Goal: Task Accomplishment & Management: Use online tool/utility

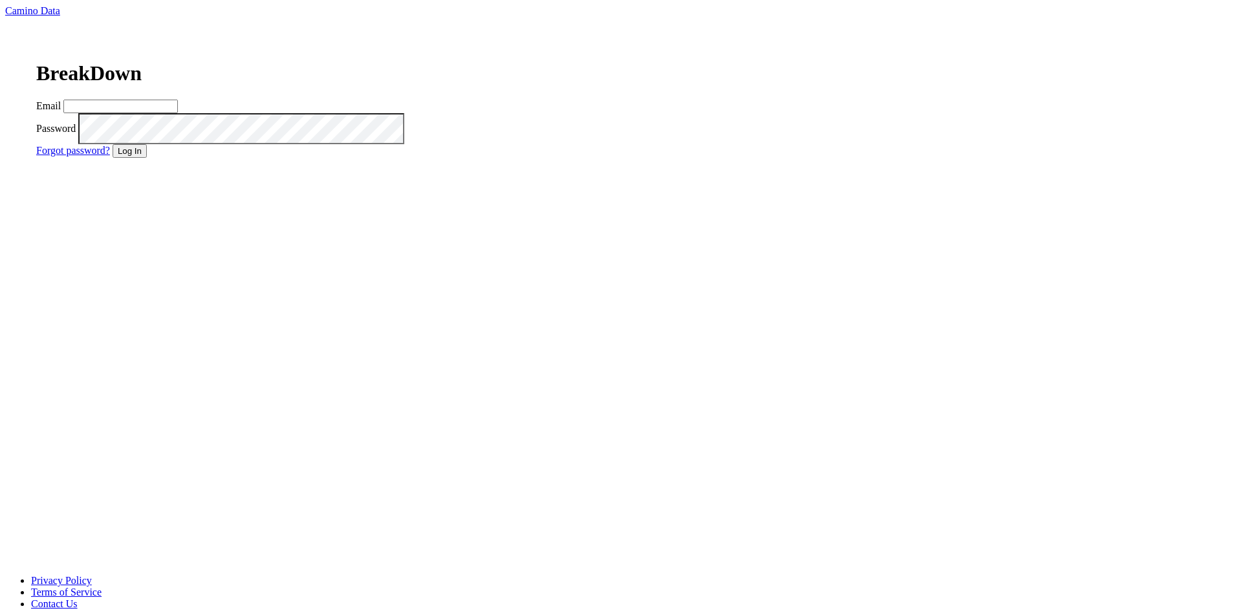
click at [178, 113] on input "Email" at bounding box center [120, 107] width 114 height 14
type input "matt@dumol.com"
click at [147, 158] on button "Log In" at bounding box center [130, 151] width 34 height 14
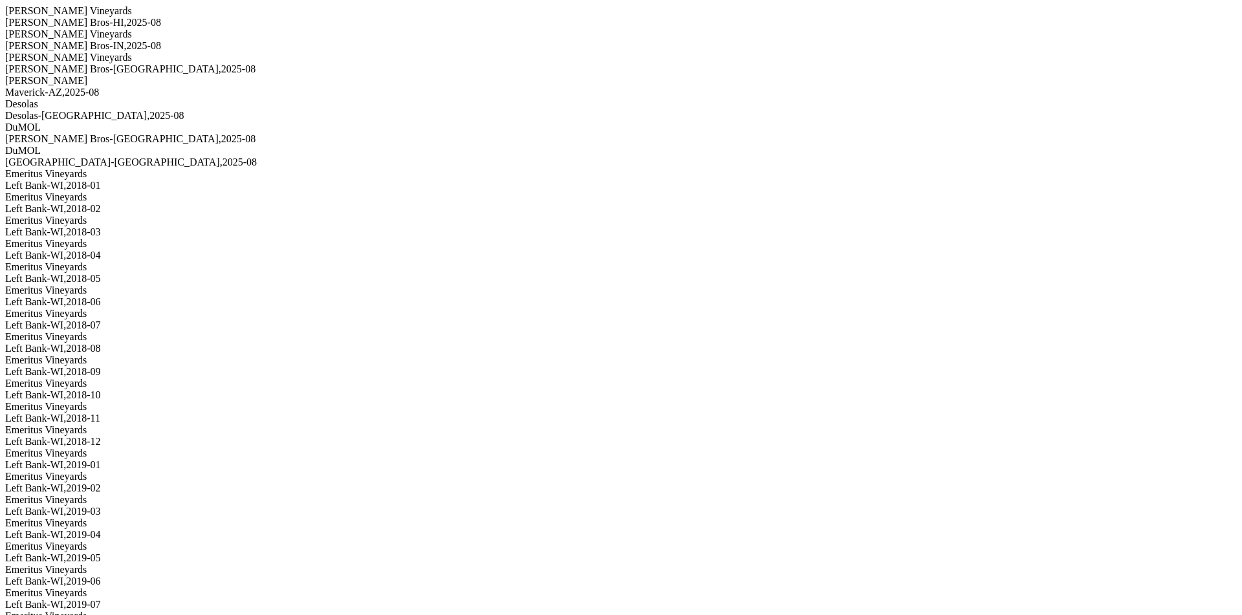
click at [174, 98] on div "Maverick-AZ , 2025 - 08" at bounding box center [620, 93] width 1231 height 12
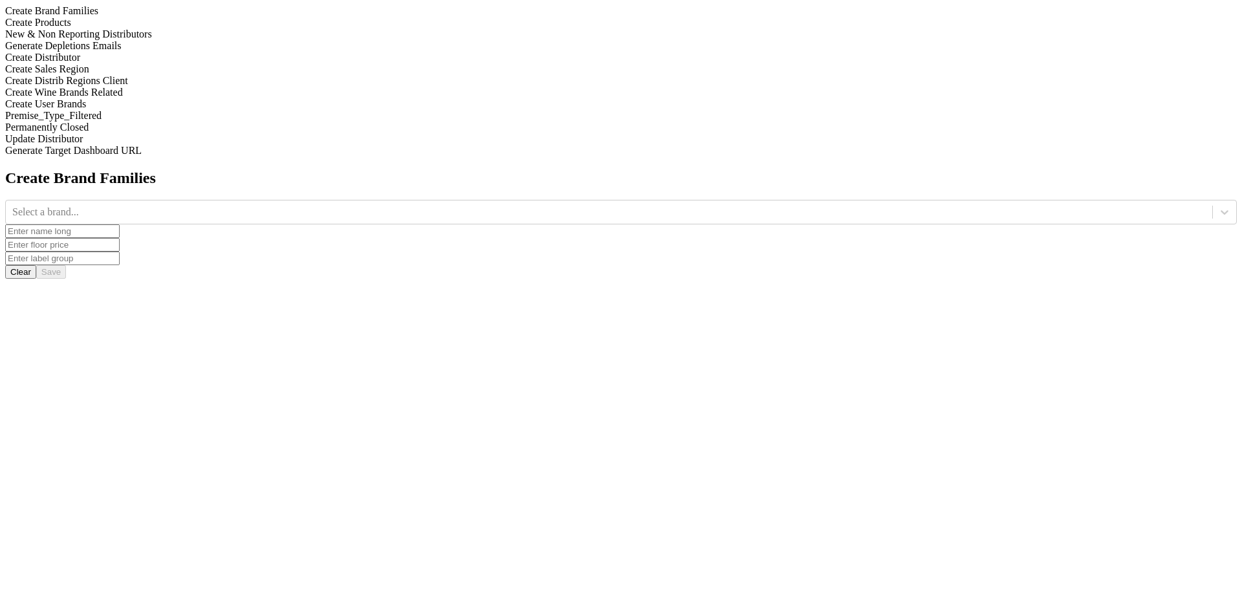
click at [180, 52] on div "Generate Depletions Emails" at bounding box center [620, 46] width 1231 height 12
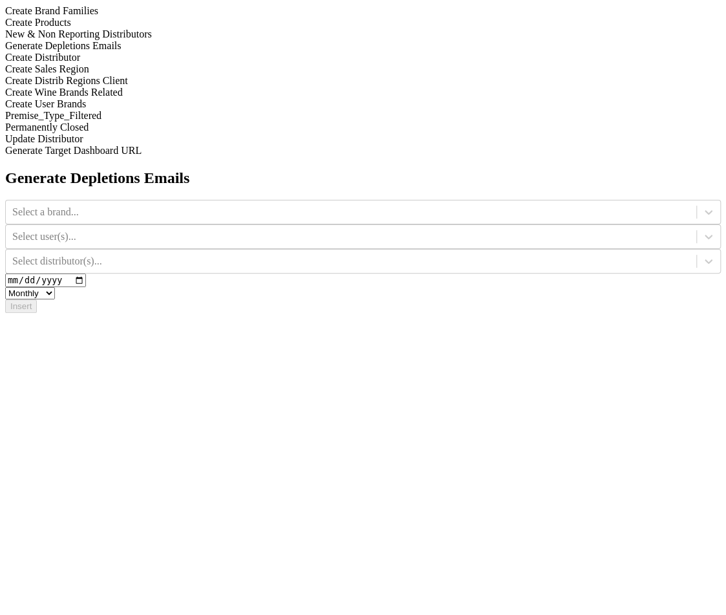
click at [158, 40] on div "New & Non Reporting Distributors" at bounding box center [363, 34] width 716 height 12
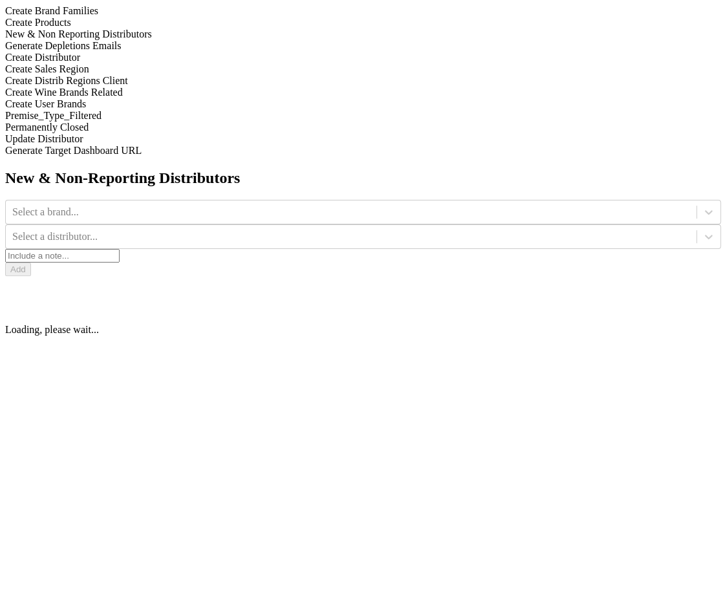
click at [155, 52] on div "Generate Depletions Emails" at bounding box center [363, 46] width 716 height 12
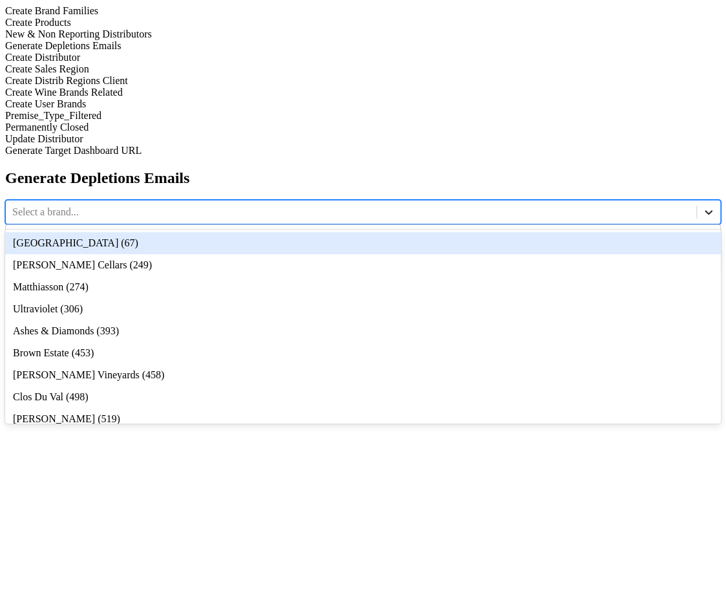
click at [697, 200] on div at bounding box center [708, 211] width 23 height 23
click at [327, 232] on div "[GEOGRAPHIC_DATA] (67)" at bounding box center [363, 243] width 716 height 22
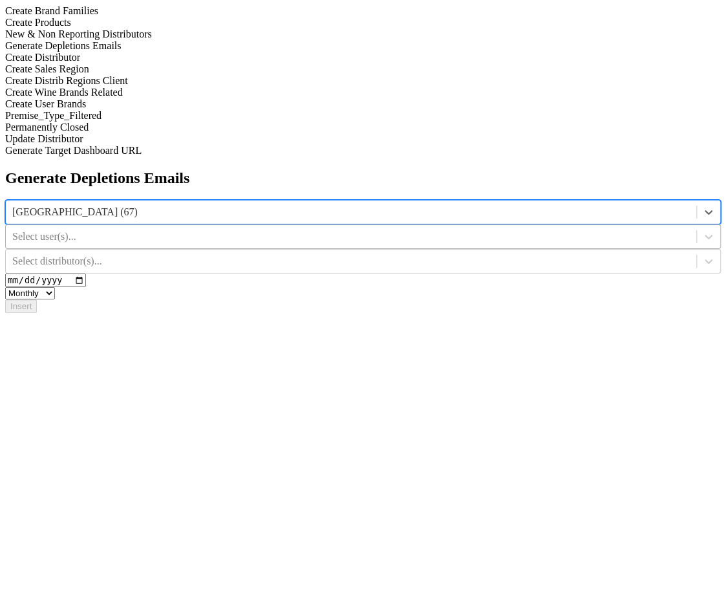
click at [494, 230] on div at bounding box center [351, 237] width 678 height 14
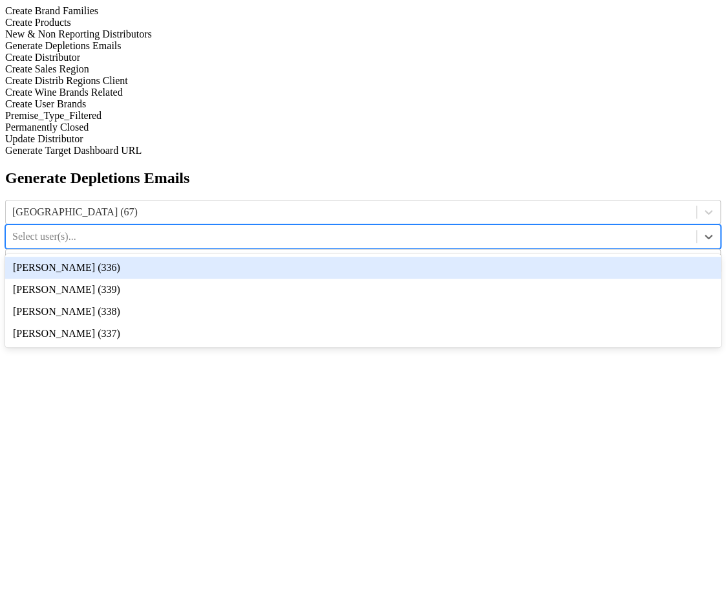
click at [507, 257] on div "Ellison Wofford (336)" at bounding box center [363, 268] width 716 height 22
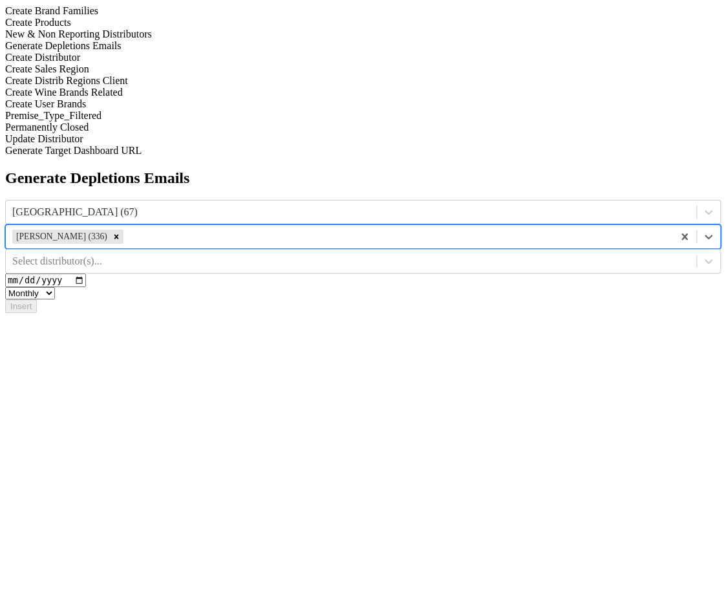
click at [173, 145] on div "Update Distributor" at bounding box center [363, 139] width 716 height 12
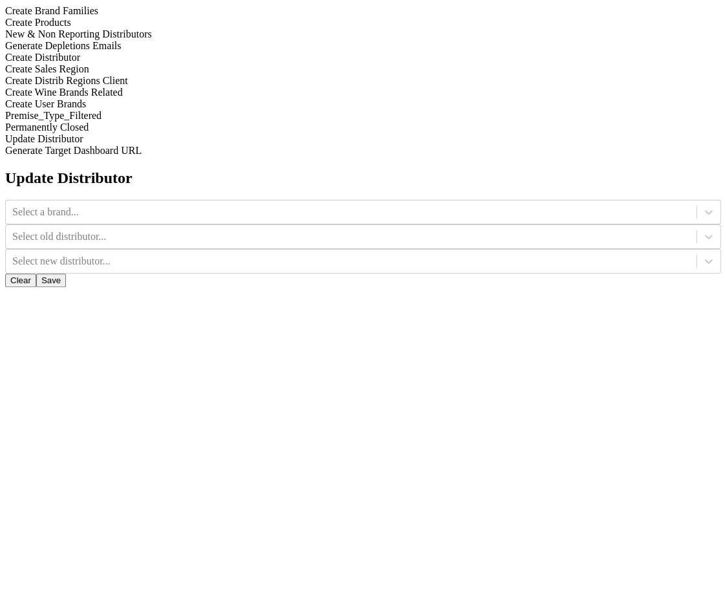
click at [182, 52] on div "Generate Depletions Emails" at bounding box center [363, 46] width 716 height 12
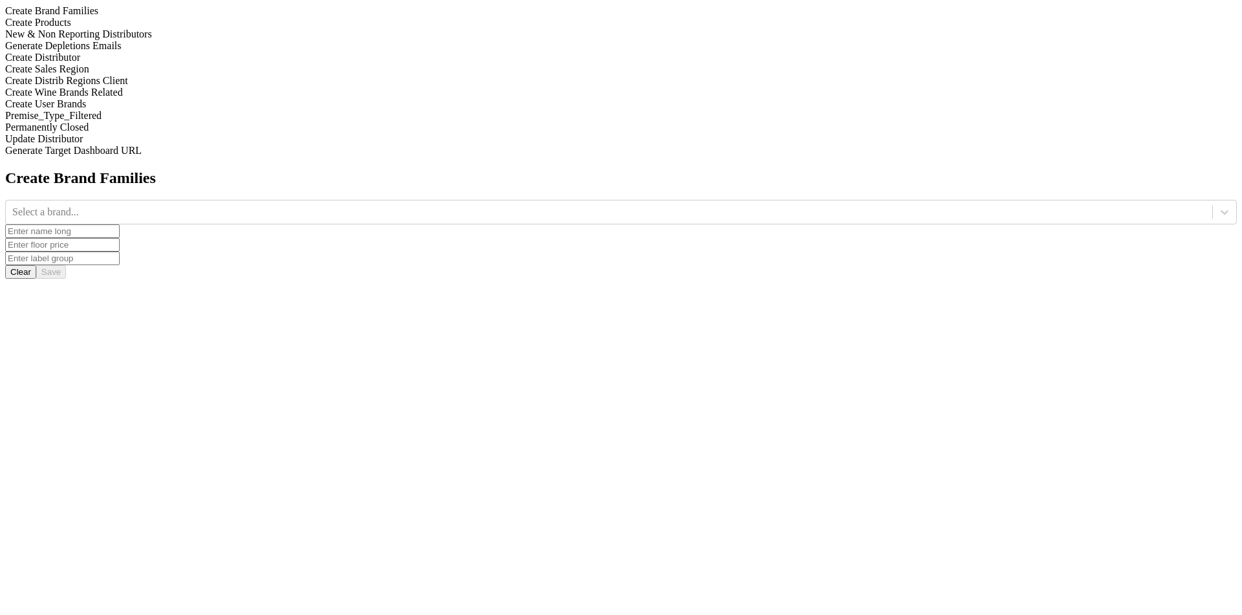
click at [180, 52] on div "Generate Depletions Emails" at bounding box center [620, 46] width 1231 height 12
click at [512, 205] on div at bounding box center [608, 212] width 1193 height 14
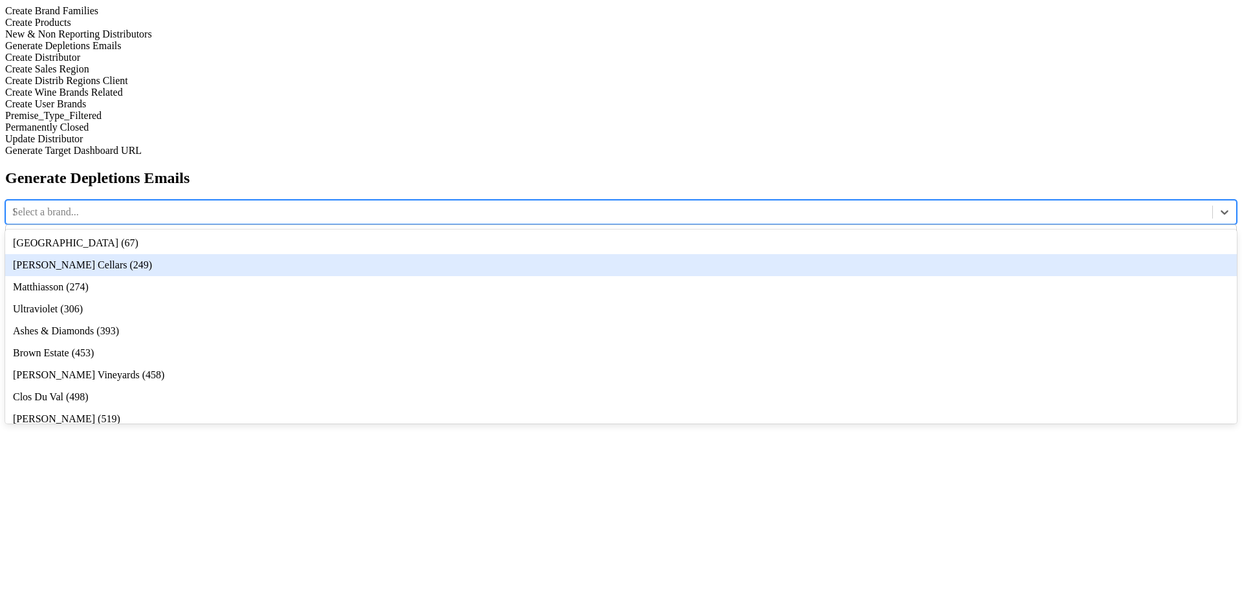
type input "12"
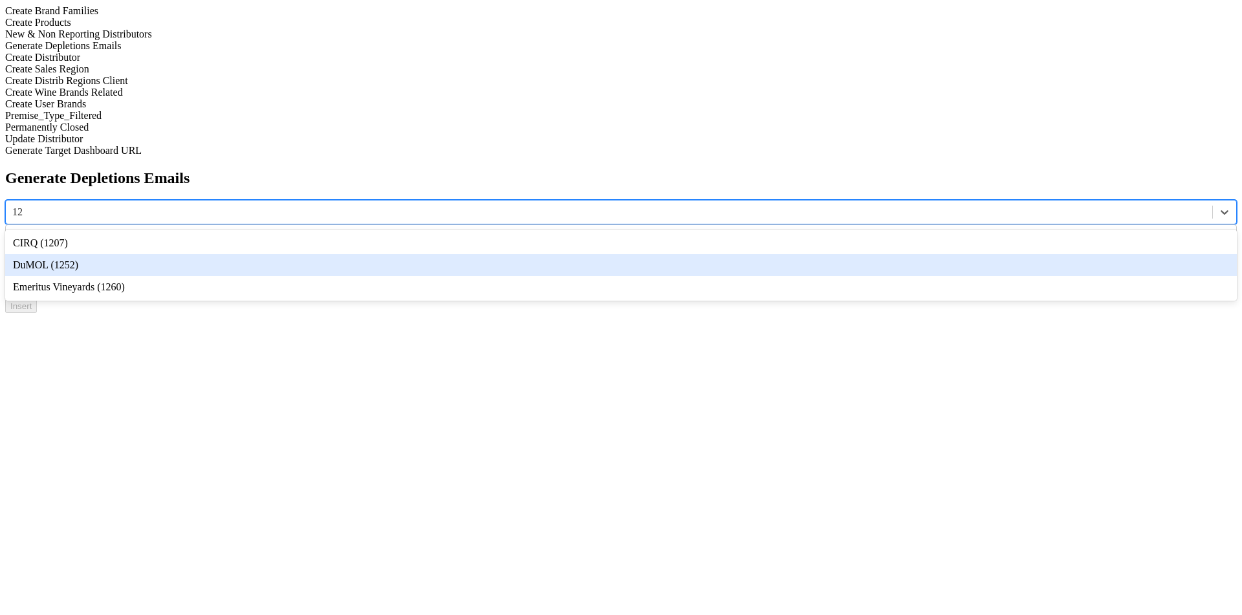
click at [556, 254] on div "DuMOL (1252)" at bounding box center [620, 265] width 1231 height 22
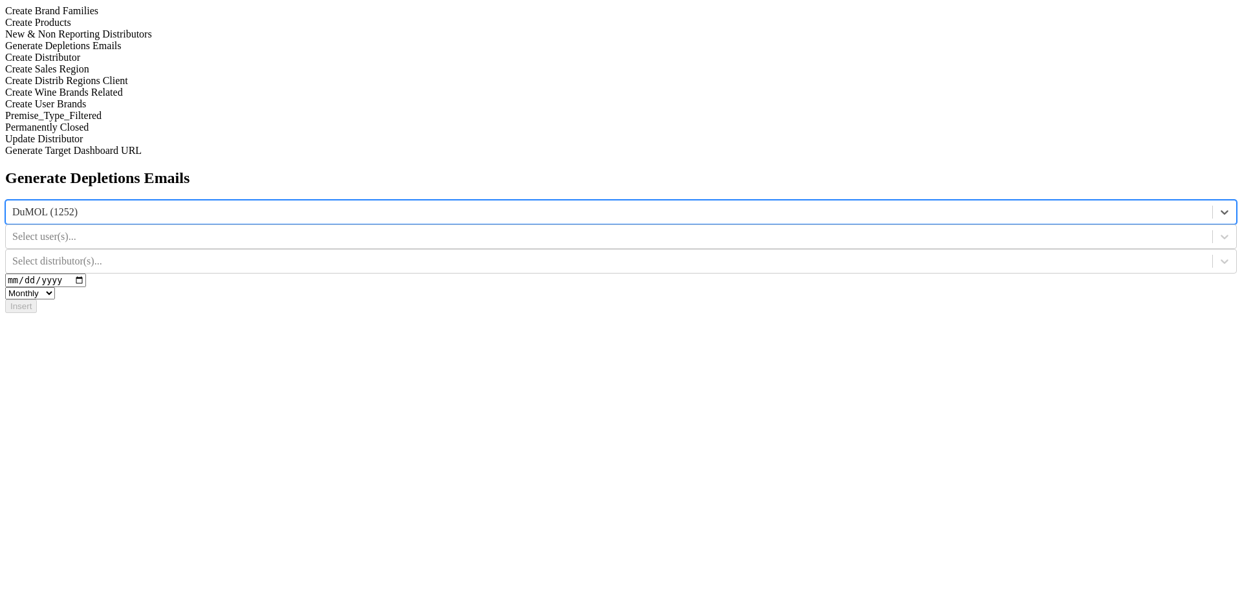
click at [931, 254] on div at bounding box center [608, 261] width 1193 height 14
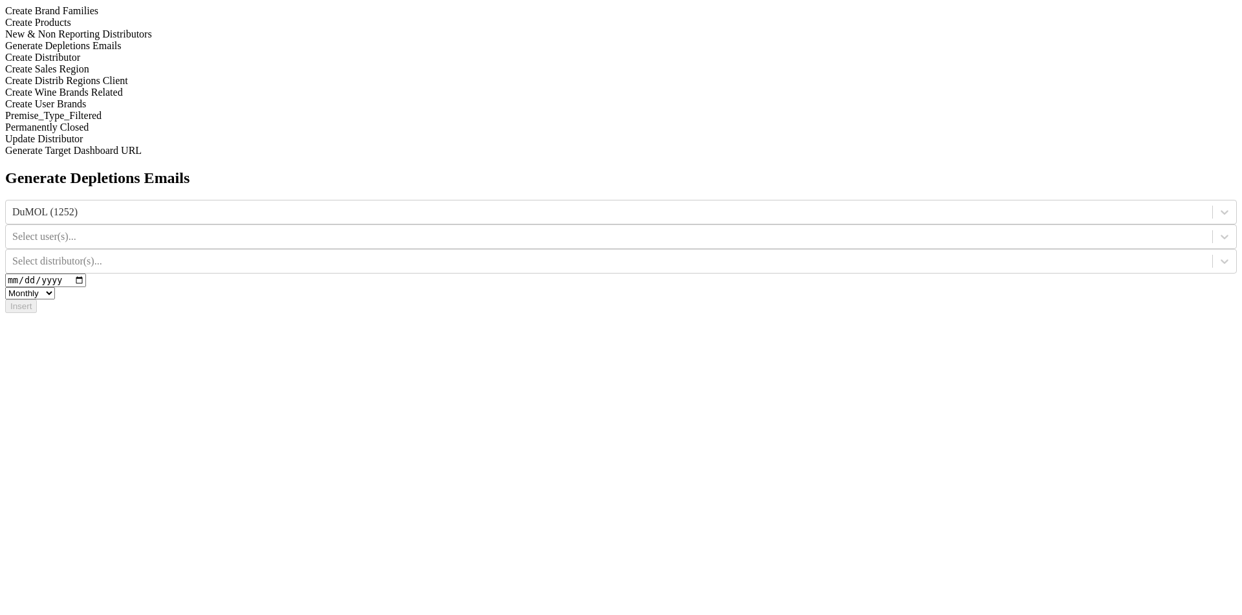
click at [590, 200] on div "DuMOL (1252)" at bounding box center [620, 212] width 1231 height 25
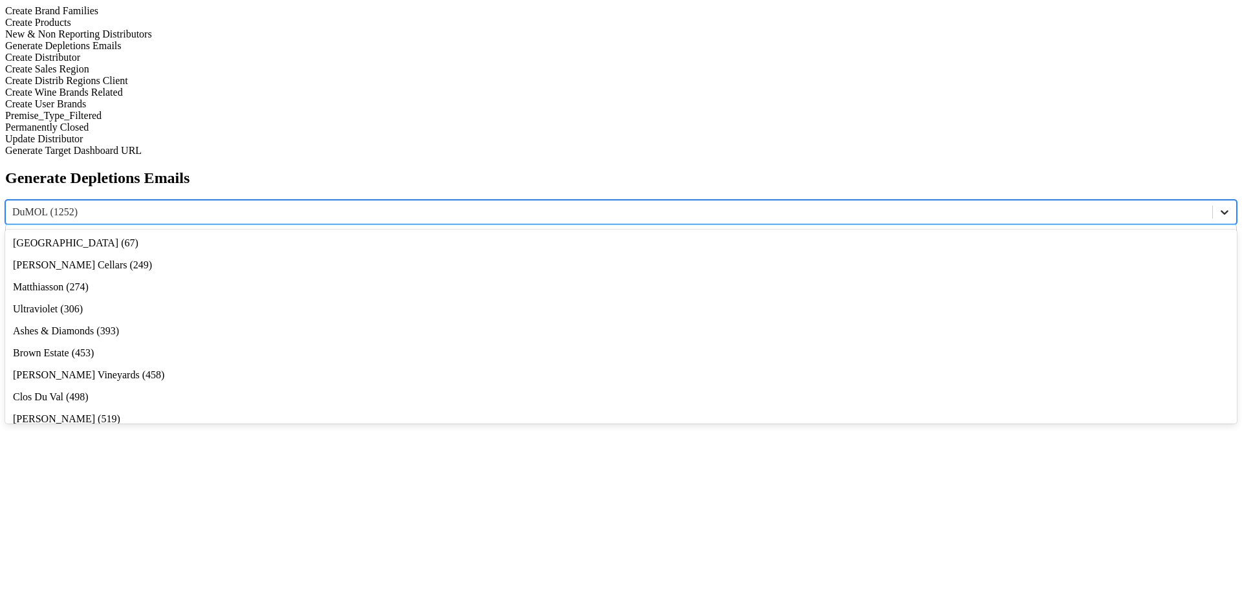
click at [961, 200] on div at bounding box center [1224, 211] width 23 height 23
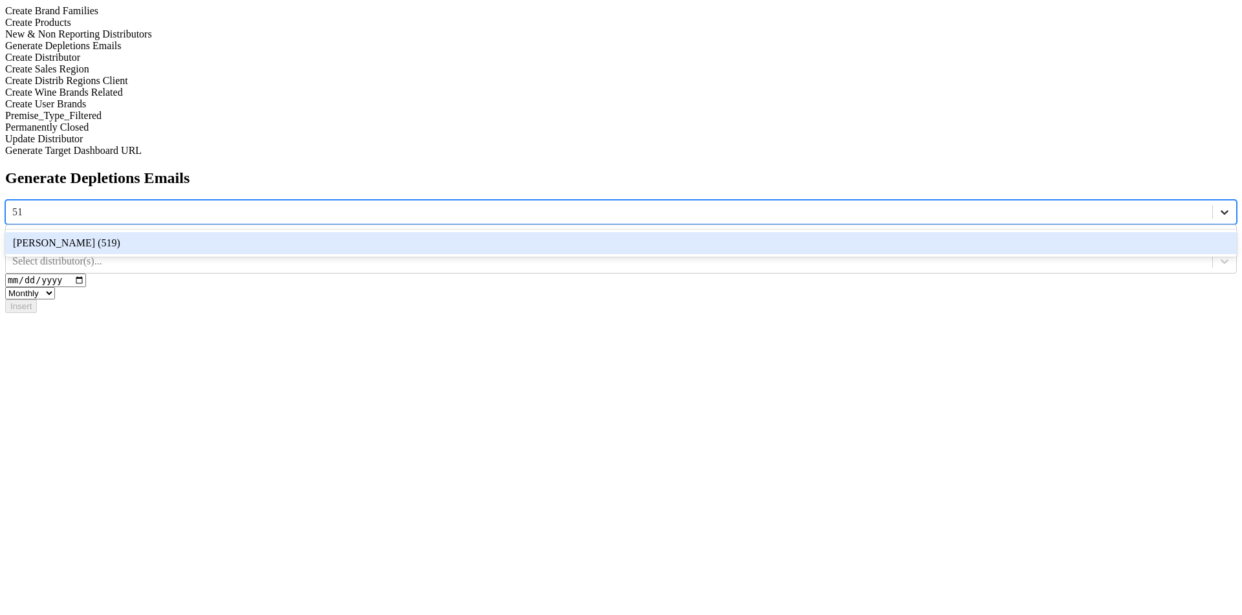
type input "519"
click at [561, 232] on div "[PERSON_NAME] (519)" at bounding box center [620, 243] width 1231 height 22
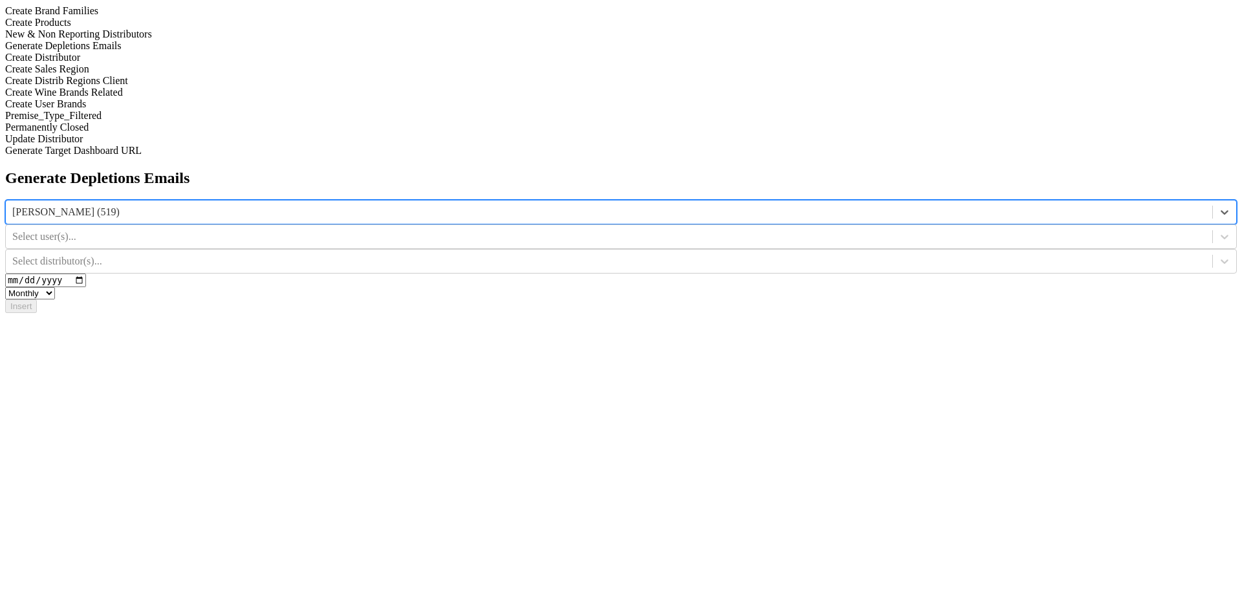
click at [918, 254] on div at bounding box center [608, 261] width 1193 height 14
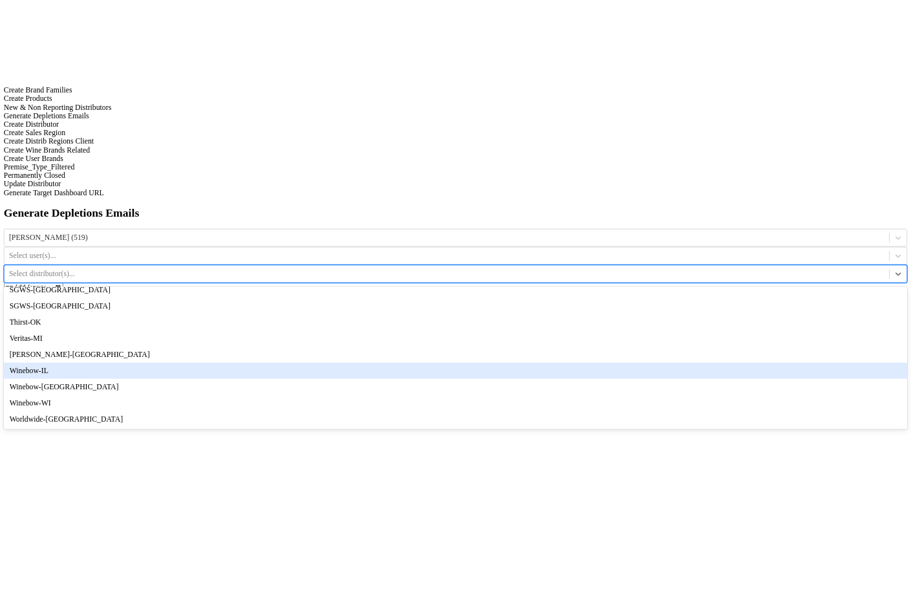
scroll to position [151, 0]
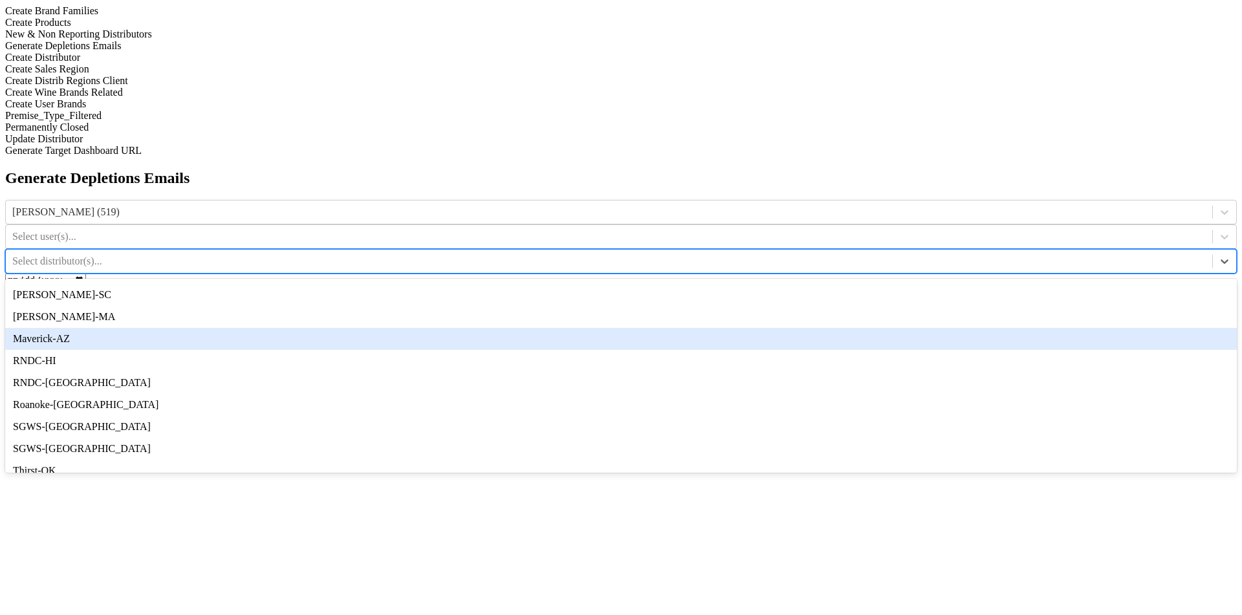
click at [938, 306] on div "[PERSON_NAME]-MA" at bounding box center [620, 317] width 1231 height 22
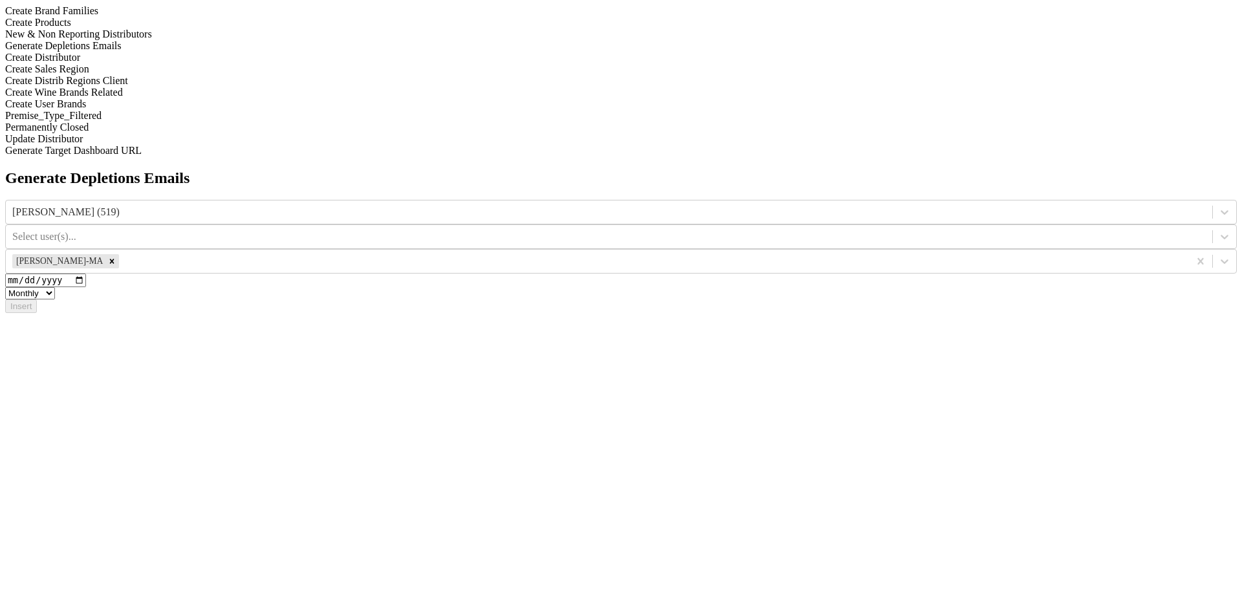
click at [810, 169] on div "Generate Depletions Emails Dalla Valle (519) Select user(s)... Martignetti-MA 2…" at bounding box center [620, 241] width 1231 height 144
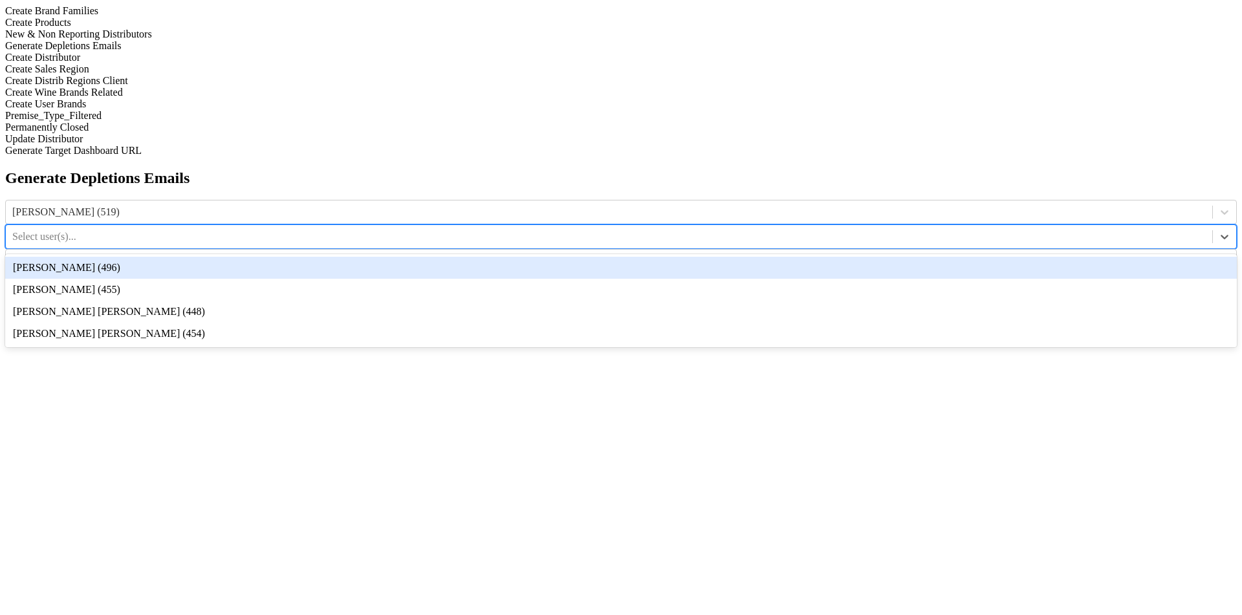
click at [785, 230] on div at bounding box center [608, 237] width 1193 height 14
click at [784, 257] on div "Clint Sloan (496)" at bounding box center [620, 268] width 1231 height 22
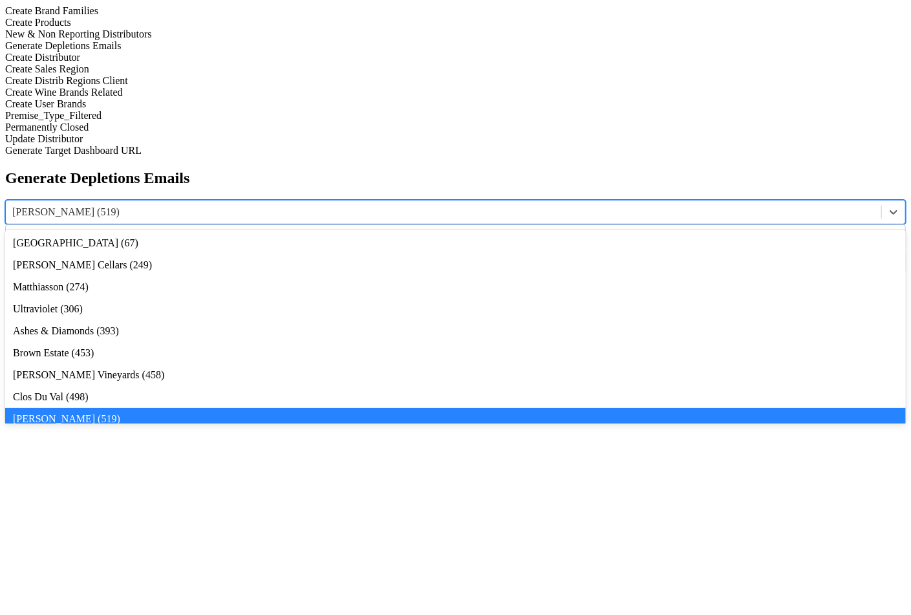
click at [377, 205] on div at bounding box center [443, 212] width 863 height 14
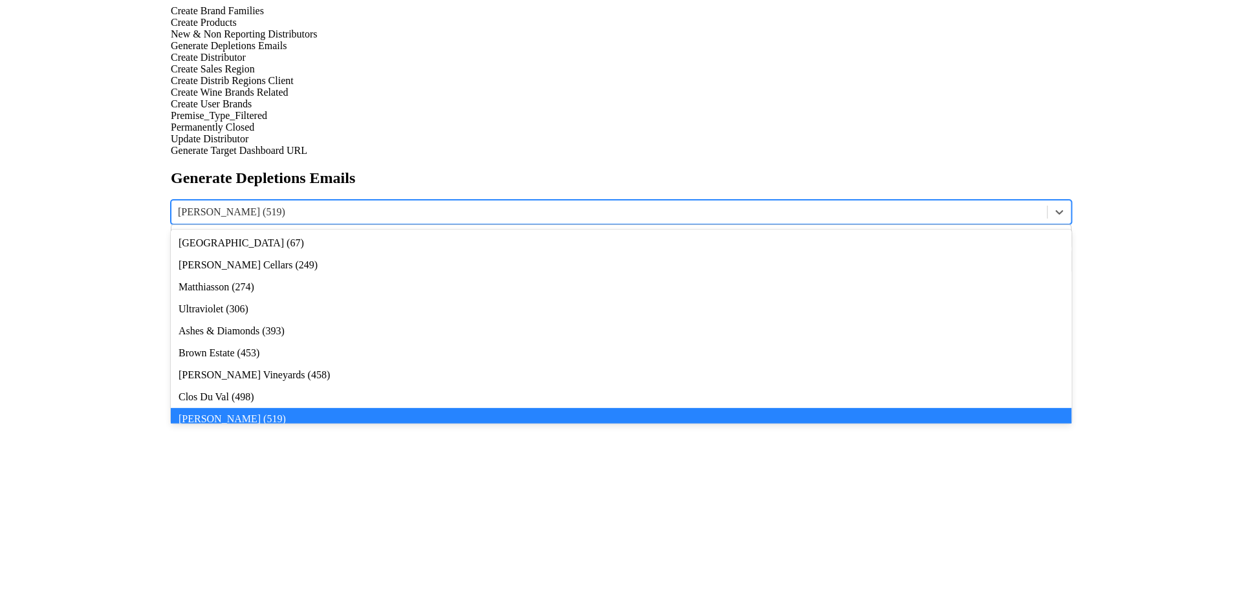
scroll to position [50, 0]
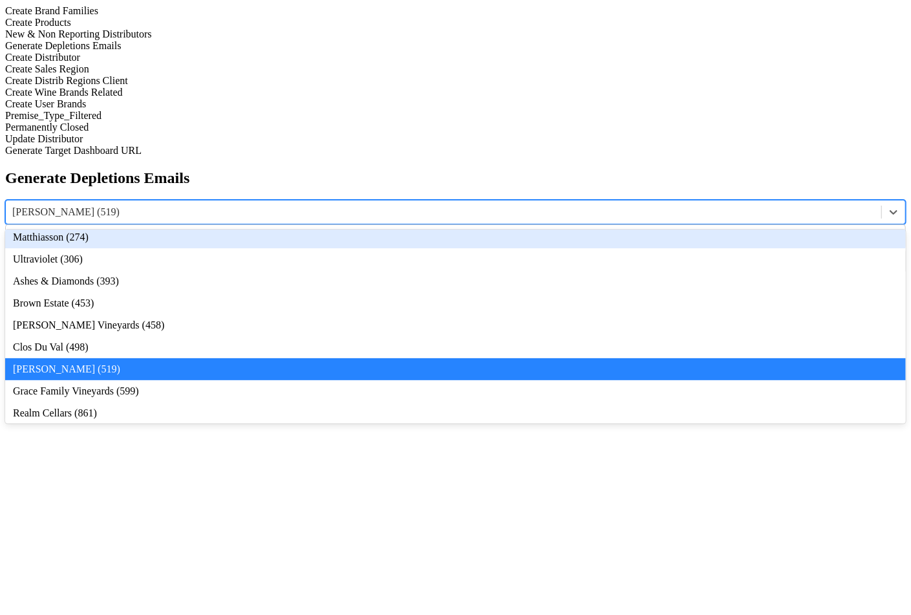
click at [382, 226] on div "Matthiasson (274)" at bounding box center [455, 237] width 901 height 22
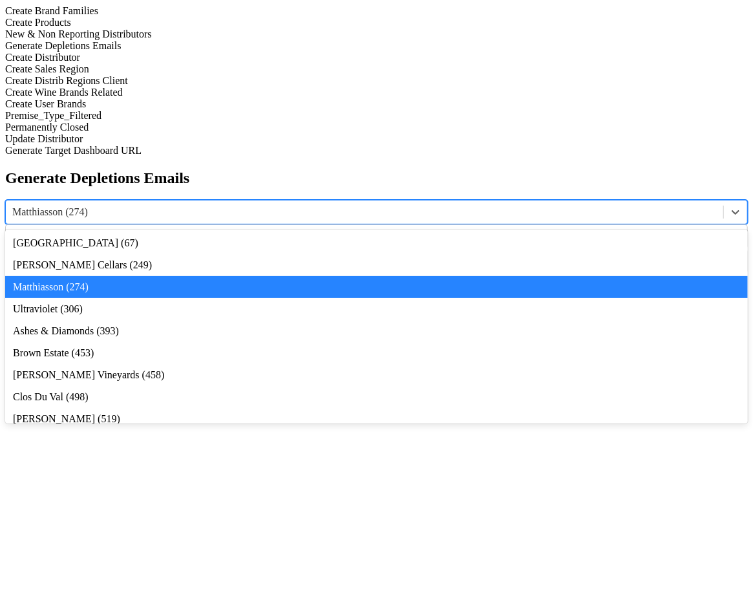
click at [325, 205] on div at bounding box center [364, 212] width 705 height 14
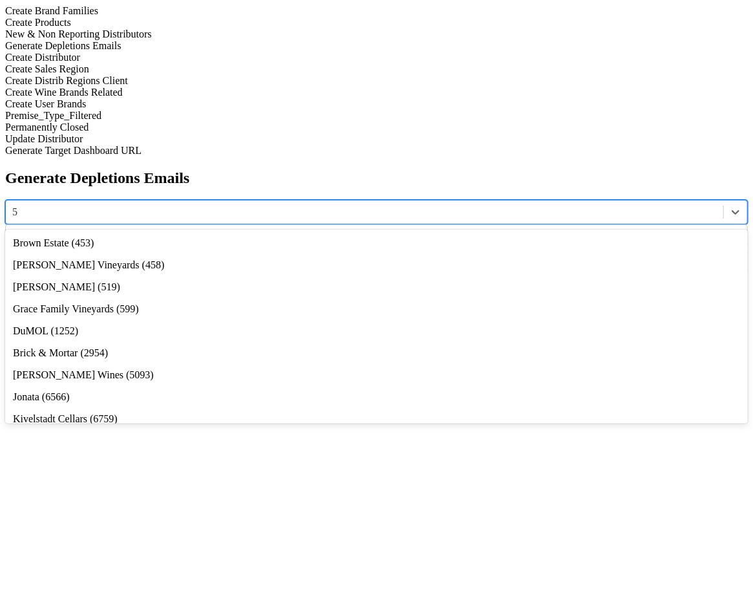
type input "51"
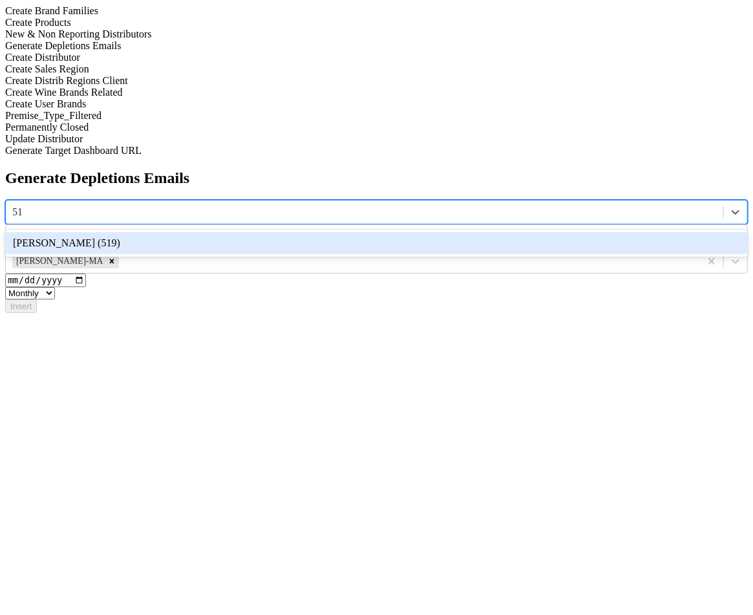
click at [331, 232] on div "[PERSON_NAME] (519)" at bounding box center [376, 243] width 743 height 22
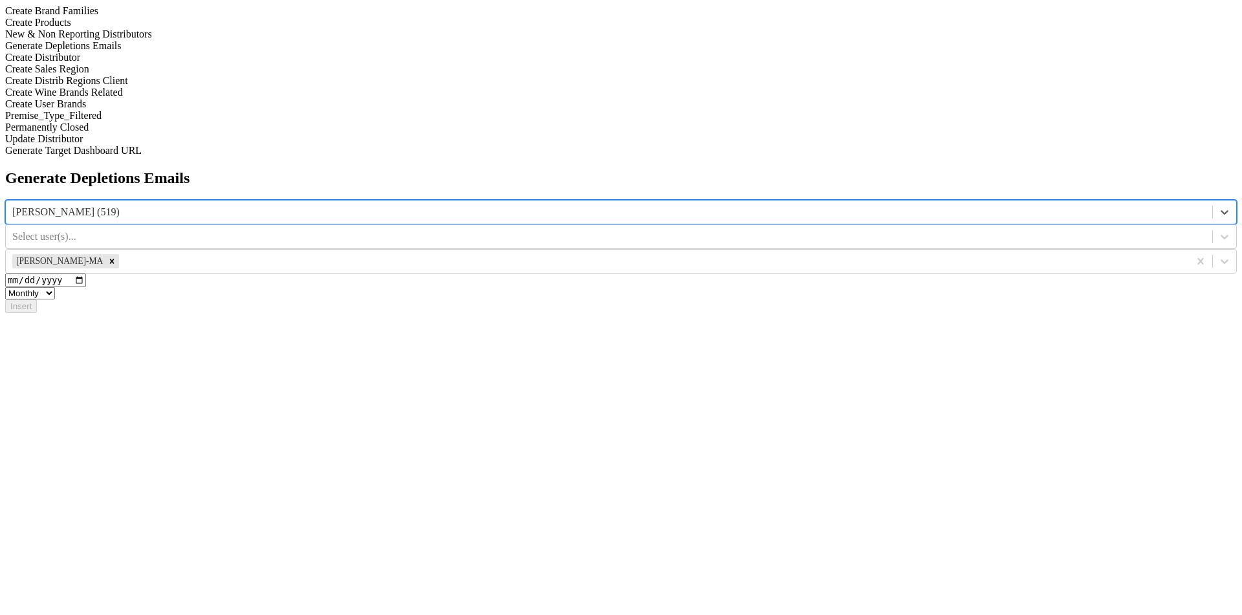
drag, startPoint x: 185, startPoint y: 477, endPoint x: 200, endPoint y: 475, distance: 15.6
click at [185, 145] on div "Update Distributor" at bounding box center [620, 139] width 1231 height 12
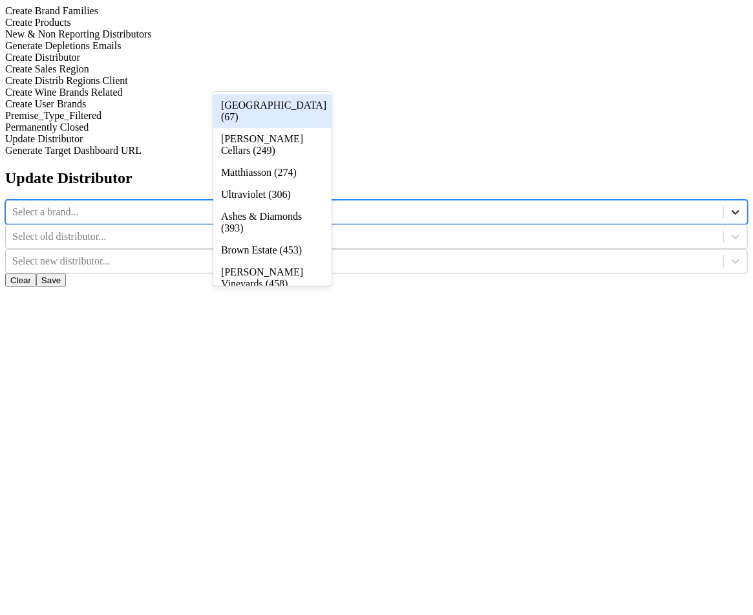
click at [724, 200] on div at bounding box center [735, 211] width 23 height 23
type input "12"
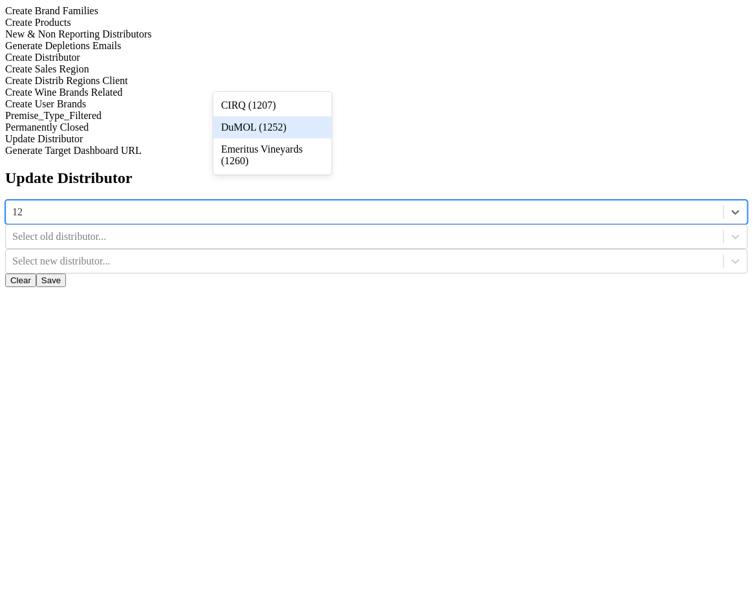
click at [303, 127] on div "DuMOL (1252)" at bounding box center [272, 127] width 118 height 22
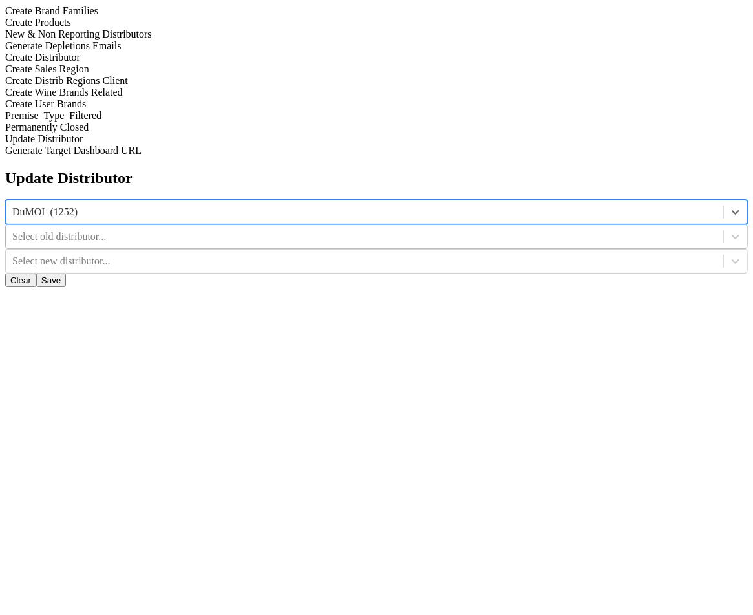
click at [427, 230] on div at bounding box center [364, 237] width 705 height 14
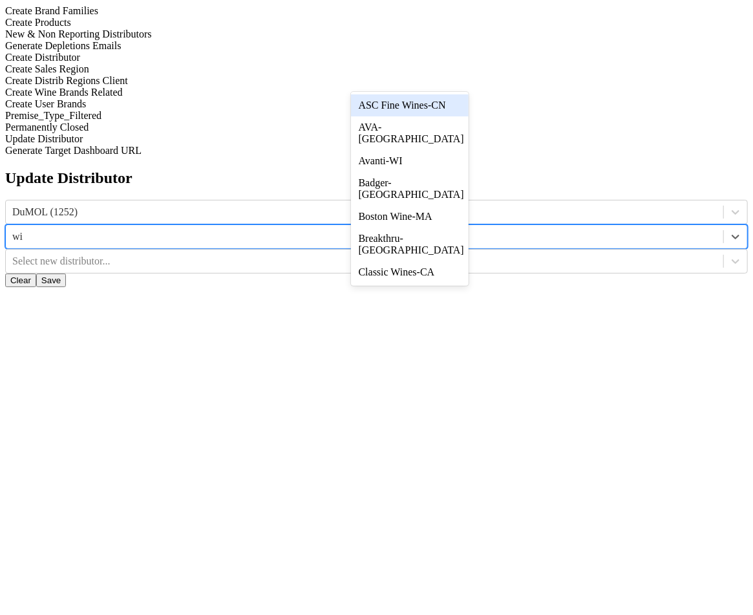
type input "wil"
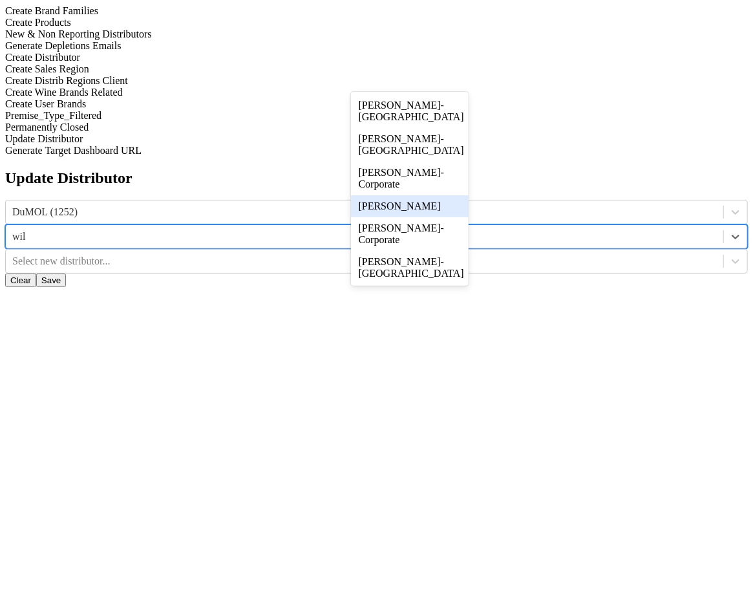
click at [422, 200] on div "[PERSON_NAME]" at bounding box center [410, 206] width 118 height 22
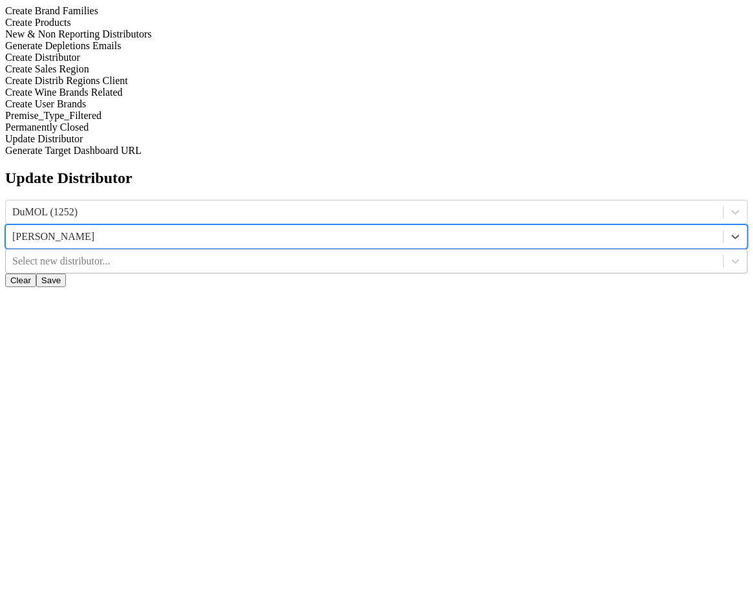
click at [541, 254] on div at bounding box center [364, 261] width 705 height 14
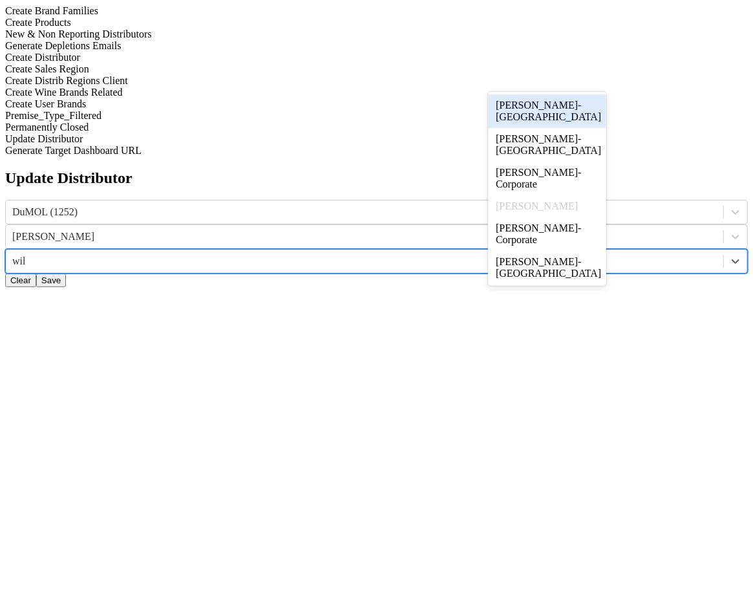
type input "wils"
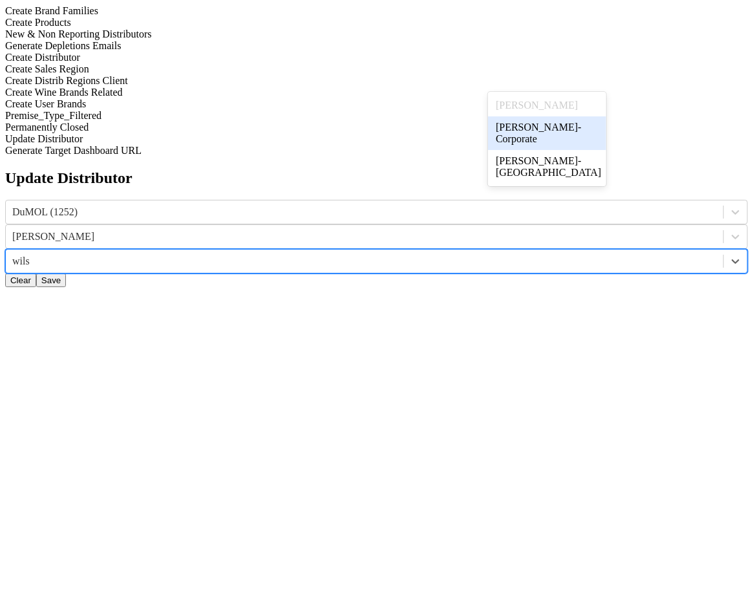
click at [548, 137] on div "[PERSON_NAME]-Corporate" at bounding box center [547, 133] width 118 height 34
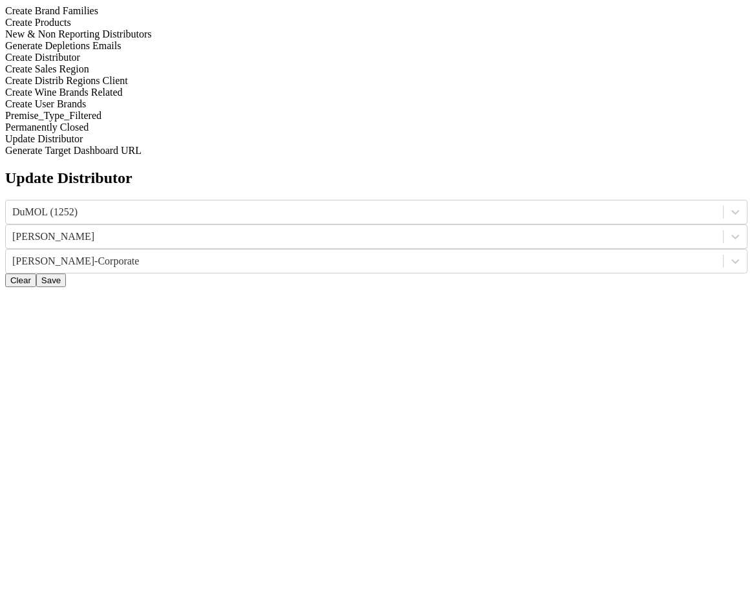
click at [66, 274] on button "Save" at bounding box center [51, 281] width 30 height 14
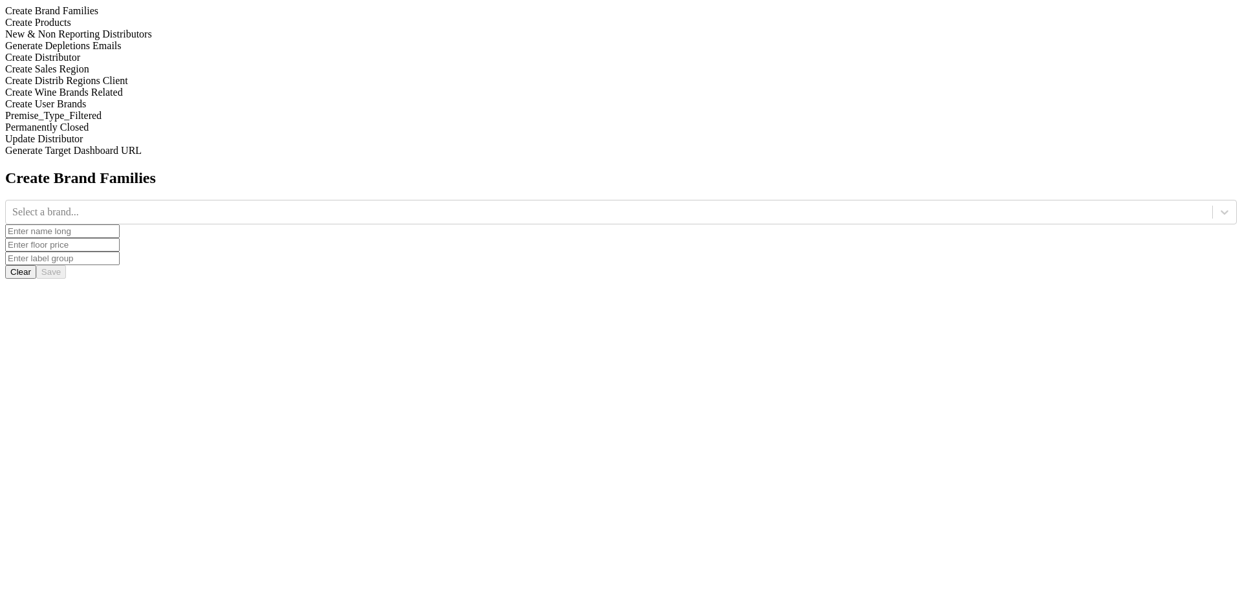
click at [169, 145] on div "Update Distributor" at bounding box center [620, 139] width 1231 height 12
click at [1218, 206] on icon at bounding box center [1224, 212] width 13 height 13
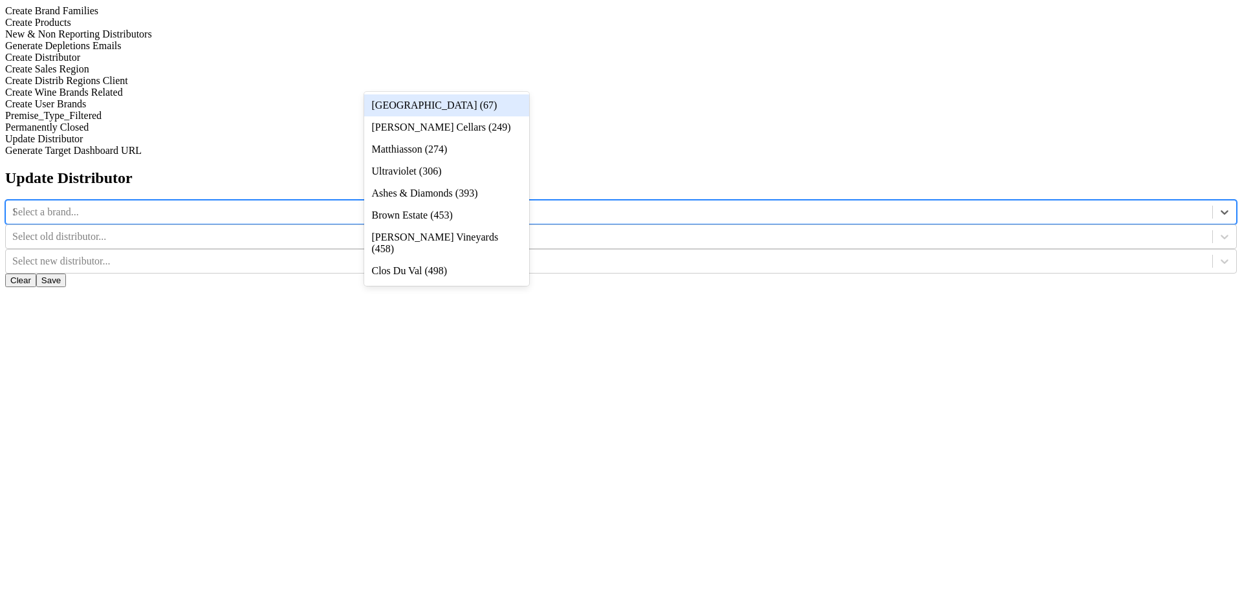
type input "12"
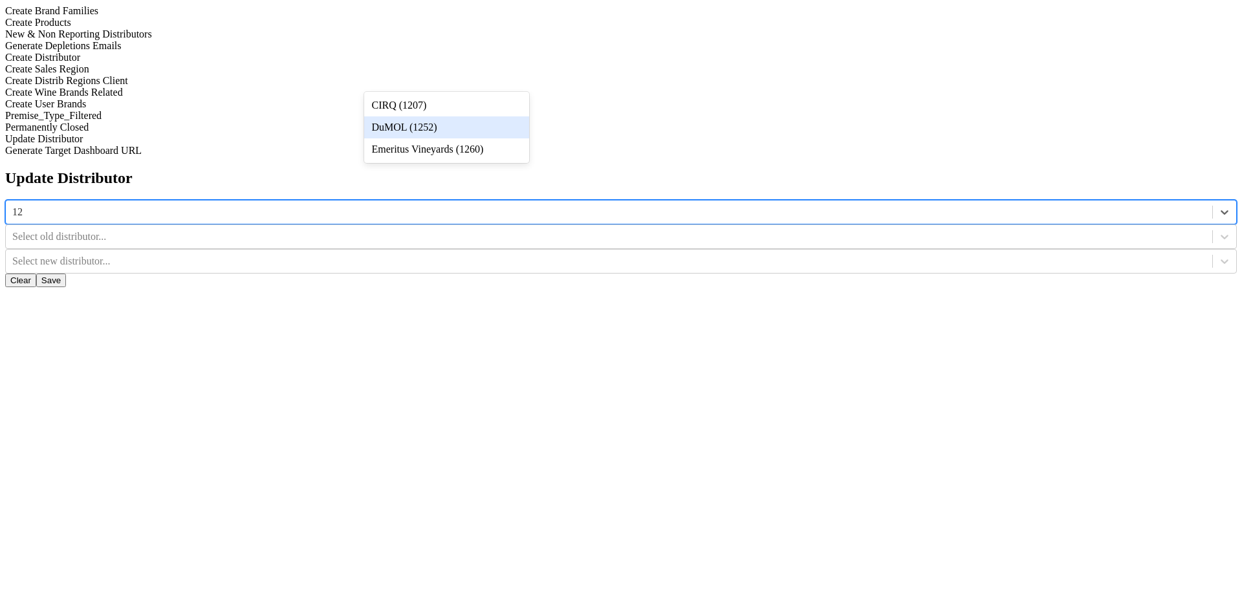
click at [512, 125] on div "DuMOL (1252)" at bounding box center [446, 127] width 165 height 22
click at [577, 230] on div at bounding box center [608, 237] width 1193 height 14
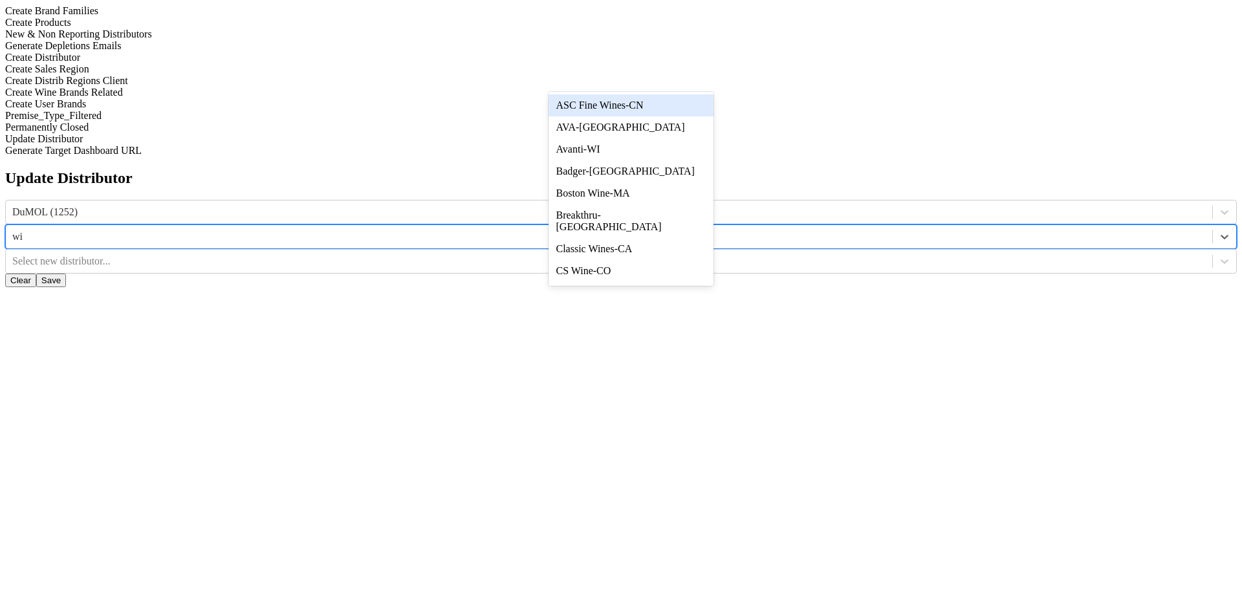
type input "wil"
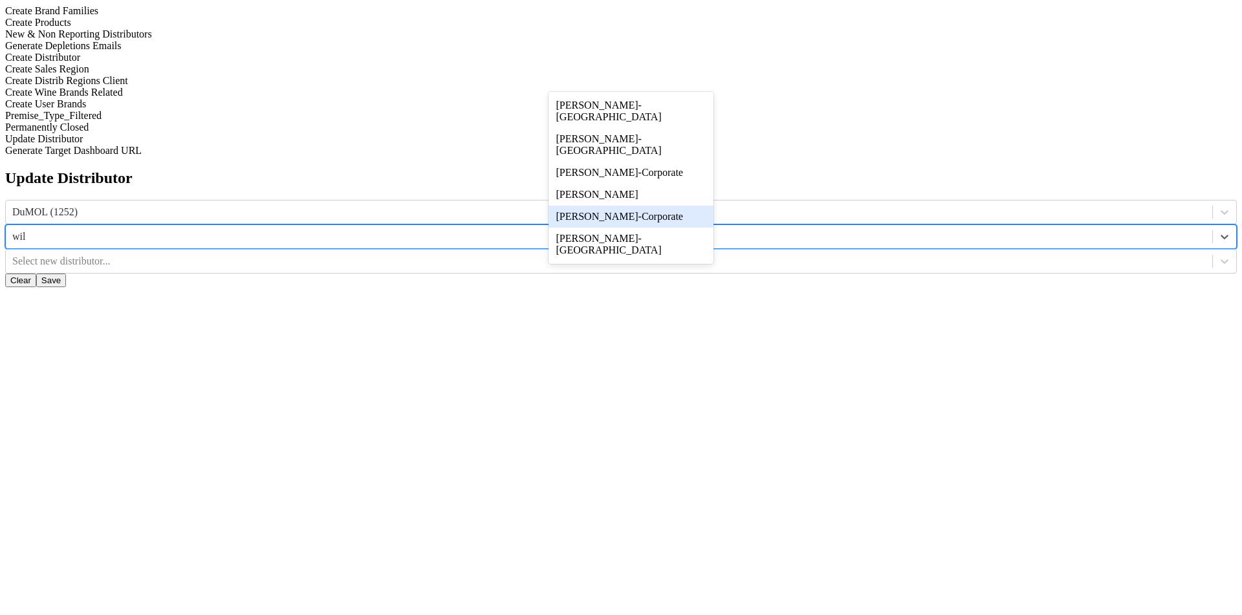
click at [609, 215] on div "[PERSON_NAME]-Corporate" at bounding box center [630, 217] width 165 height 22
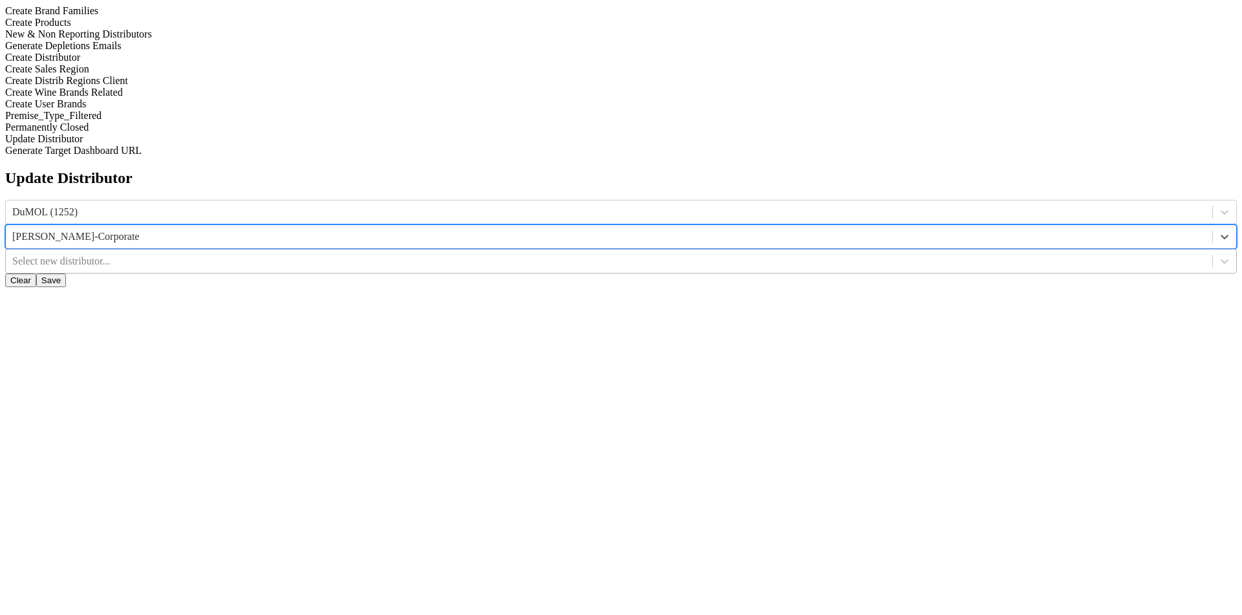
click at [806, 252] on div "Select new distributor..." at bounding box center [609, 261] width 1206 height 19
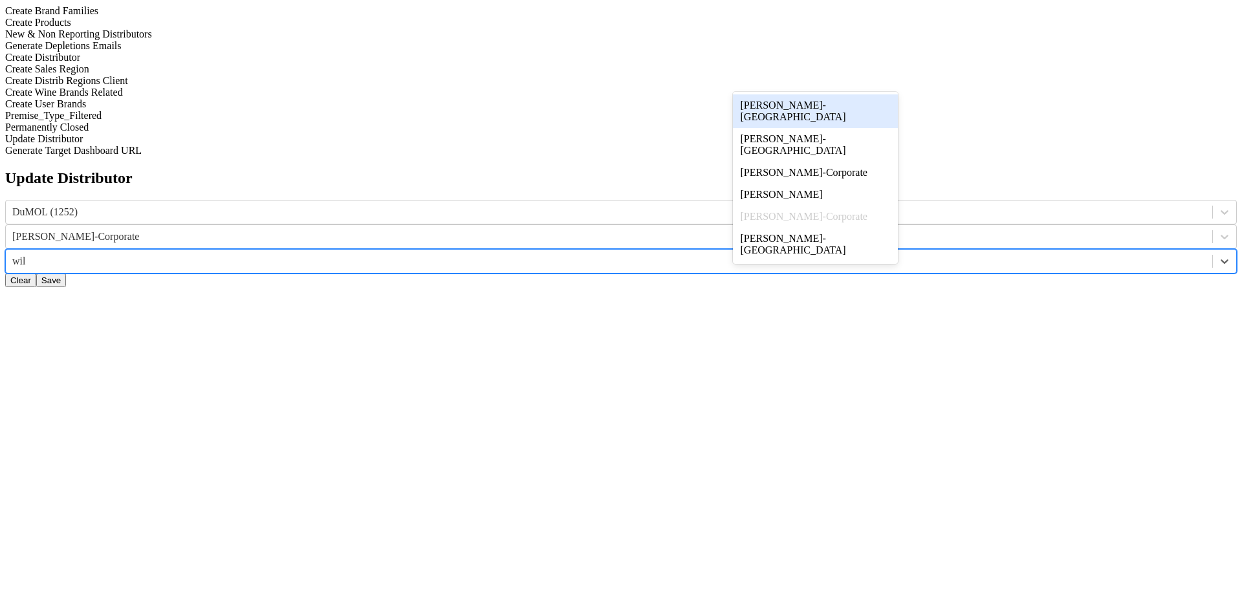
type input "wils"
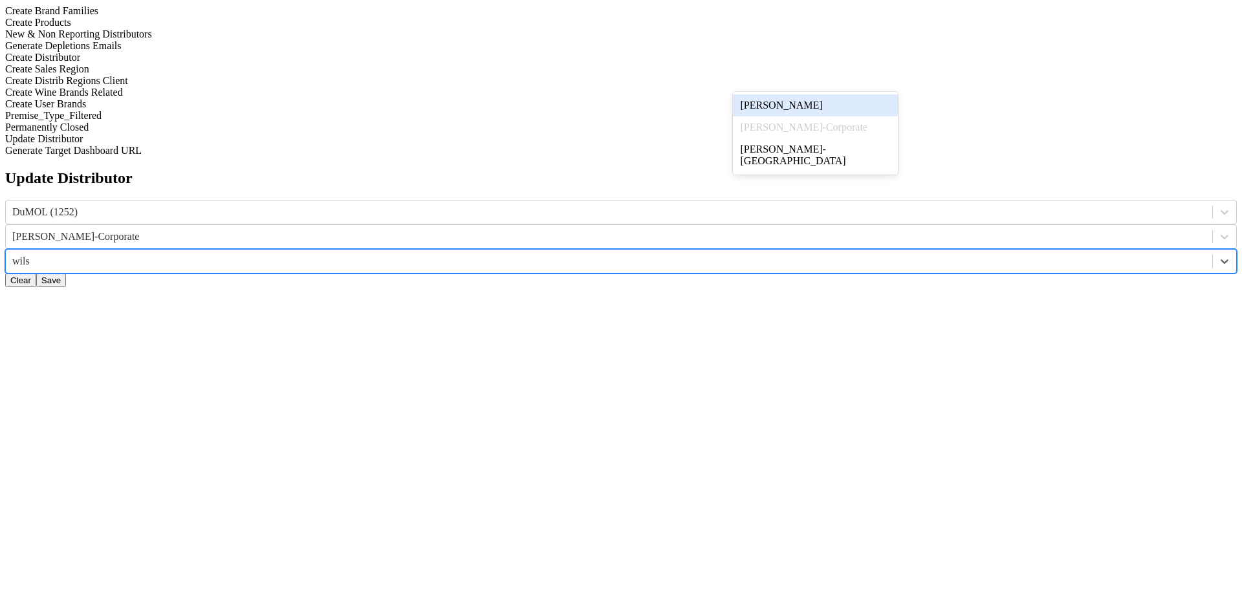
click at [822, 108] on div "[PERSON_NAME]" at bounding box center [815, 105] width 165 height 22
click at [66, 274] on button "Save" at bounding box center [51, 281] width 30 height 14
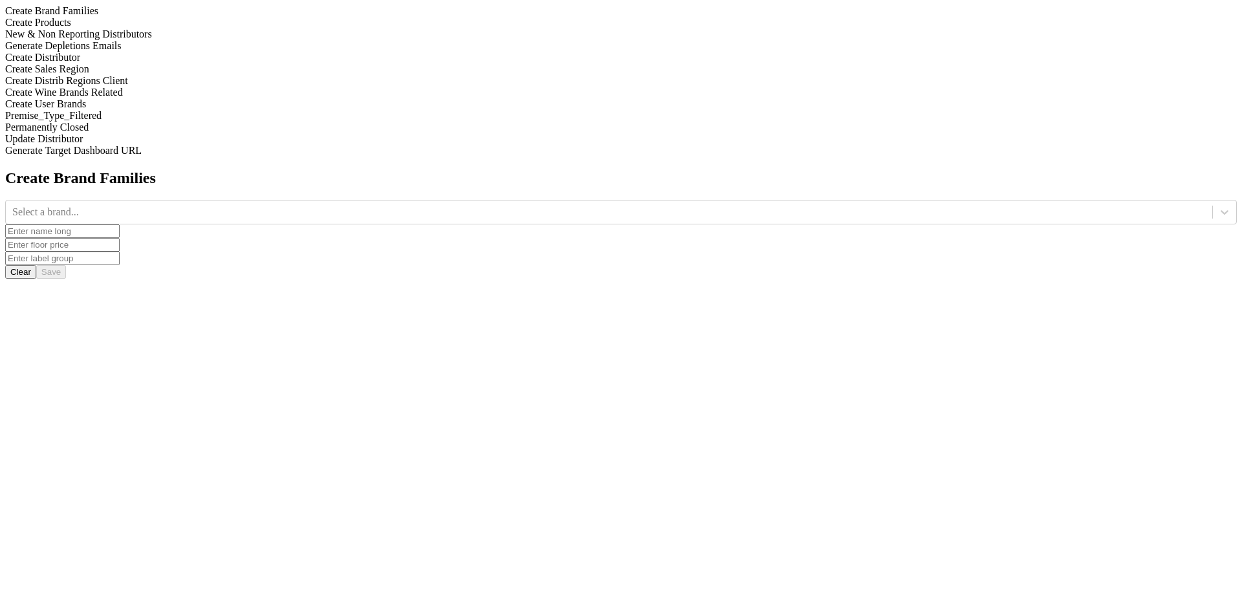
click at [153, 145] on div "Update Distributor" at bounding box center [620, 139] width 1231 height 12
click at [448, 205] on div at bounding box center [608, 212] width 1193 height 14
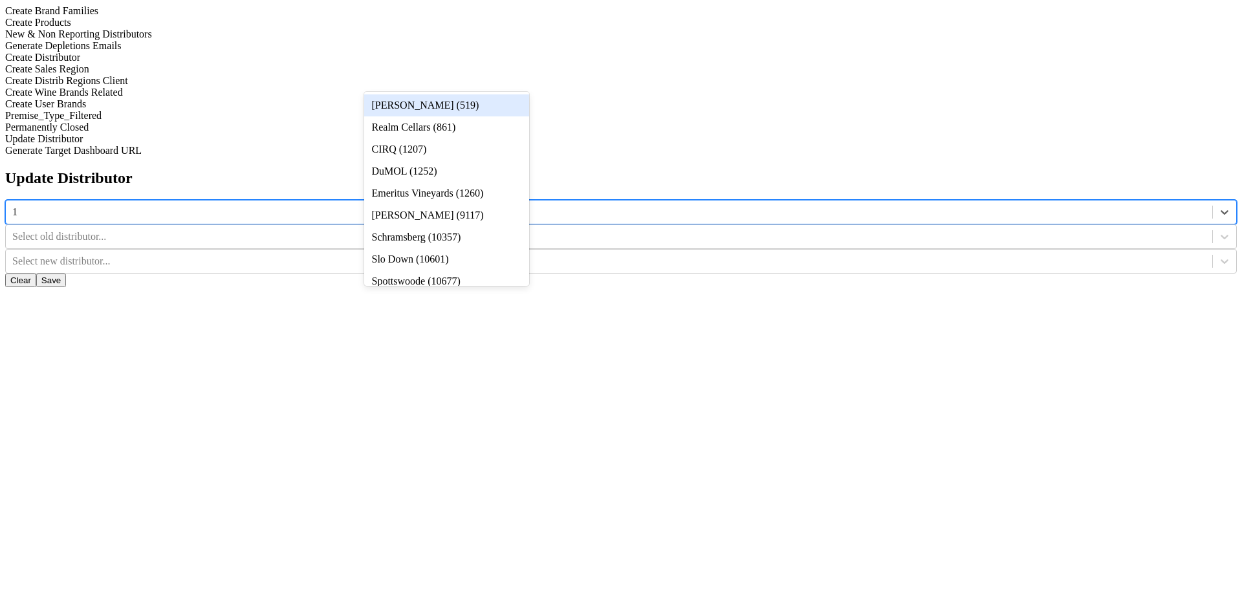
type input "12"
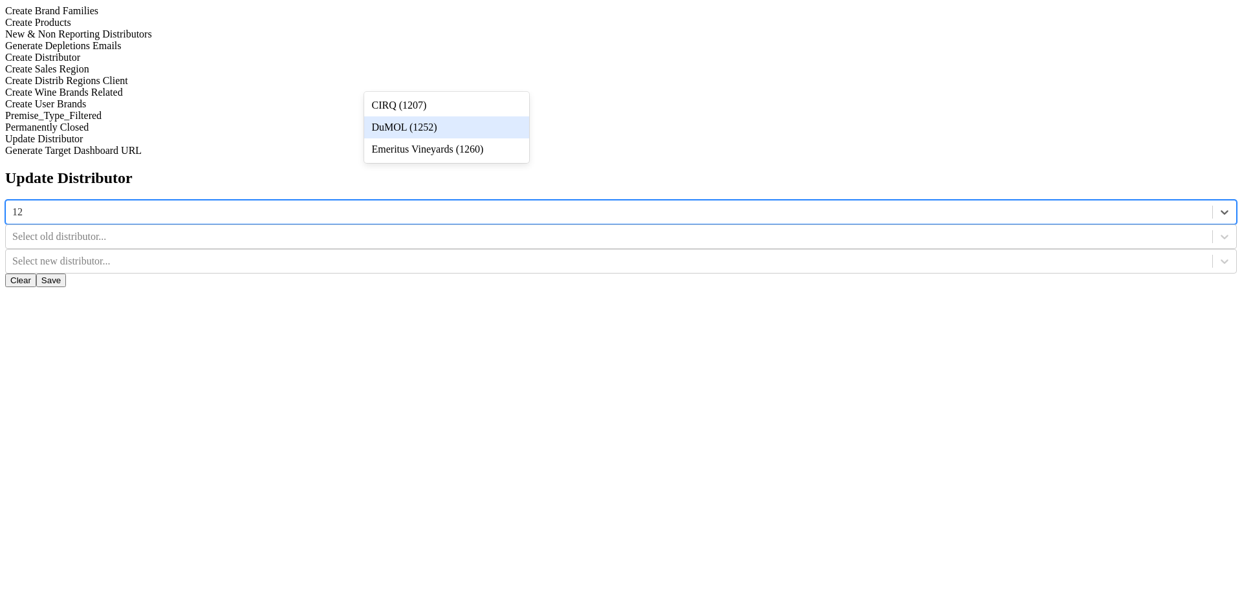
click at [459, 124] on div "DuMOL (1252)" at bounding box center [446, 127] width 165 height 22
click at [639, 230] on div at bounding box center [608, 237] width 1193 height 14
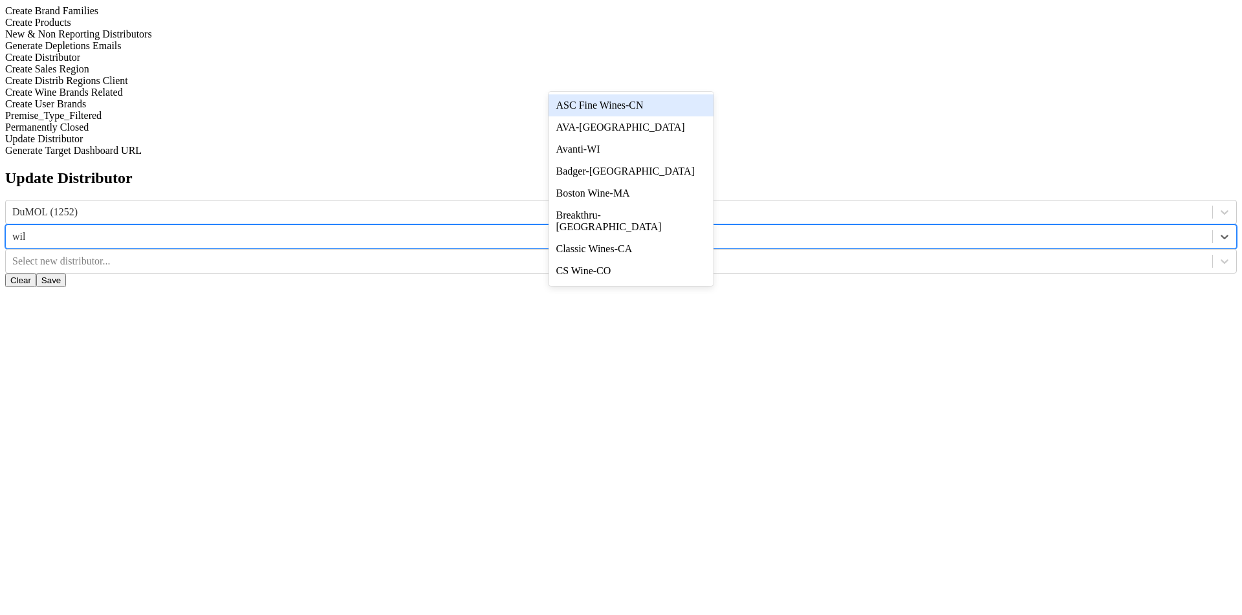
type input "wils"
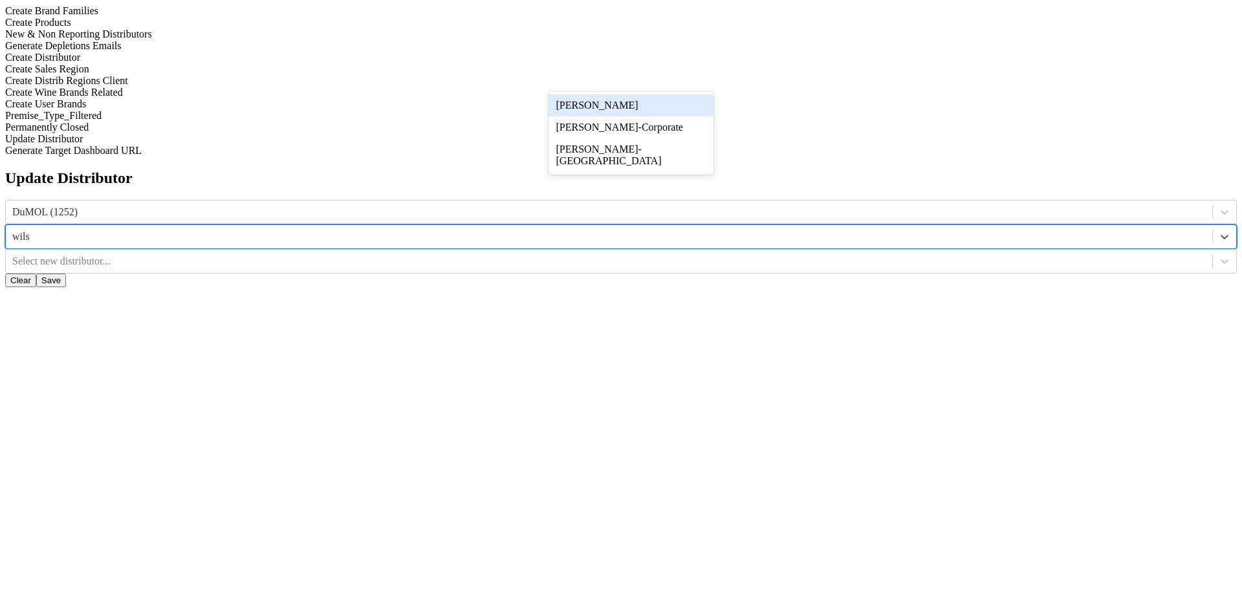
click at [625, 104] on div "[PERSON_NAME]" at bounding box center [630, 105] width 165 height 22
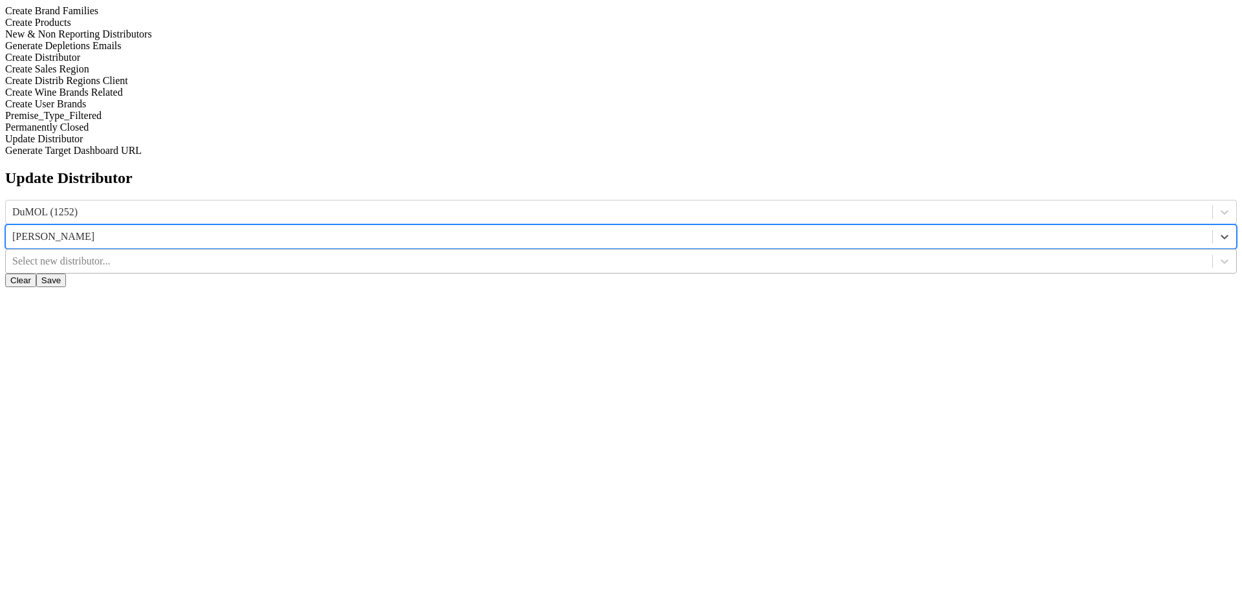
click at [753, 254] on div at bounding box center [608, 261] width 1193 height 14
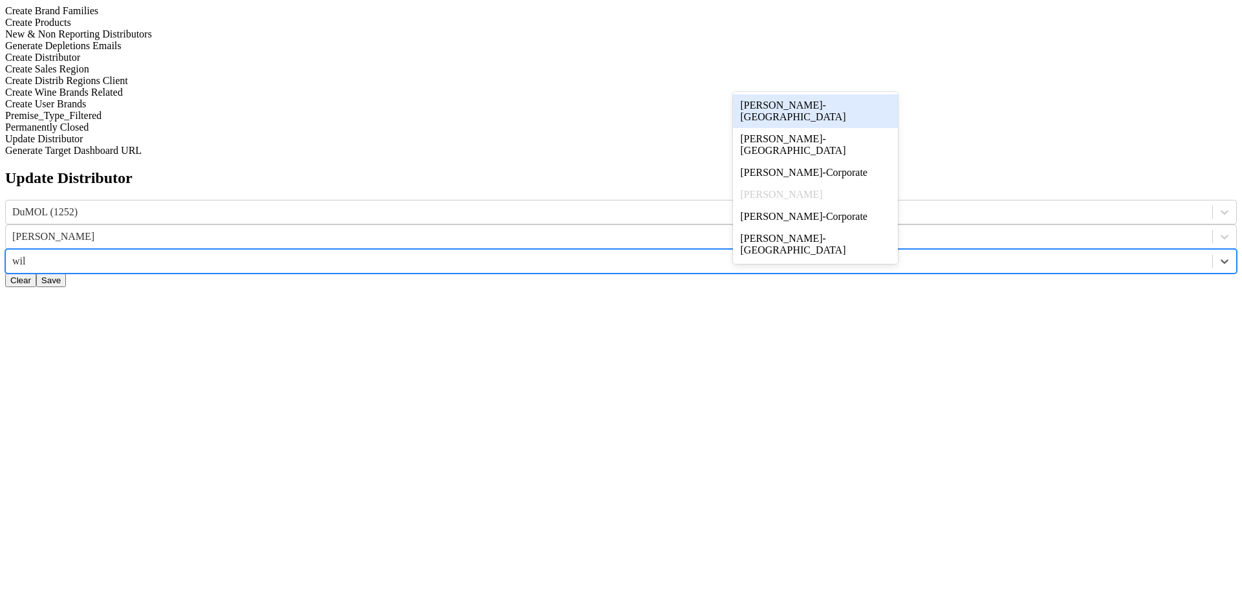
type input "wils"
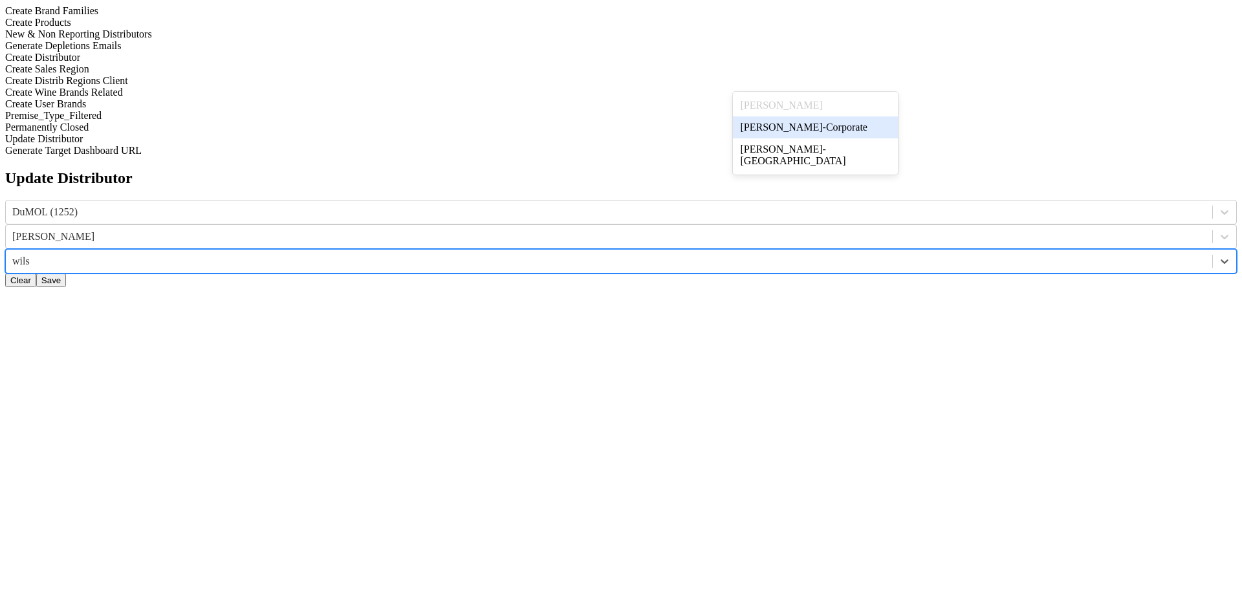
click at [753, 129] on div "[PERSON_NAME]-Corporate" at bounding box center [815, 127] width 165 height 22
click at [66, 274] on button "Save" at bounding box center [51, 281] width 30 height 14
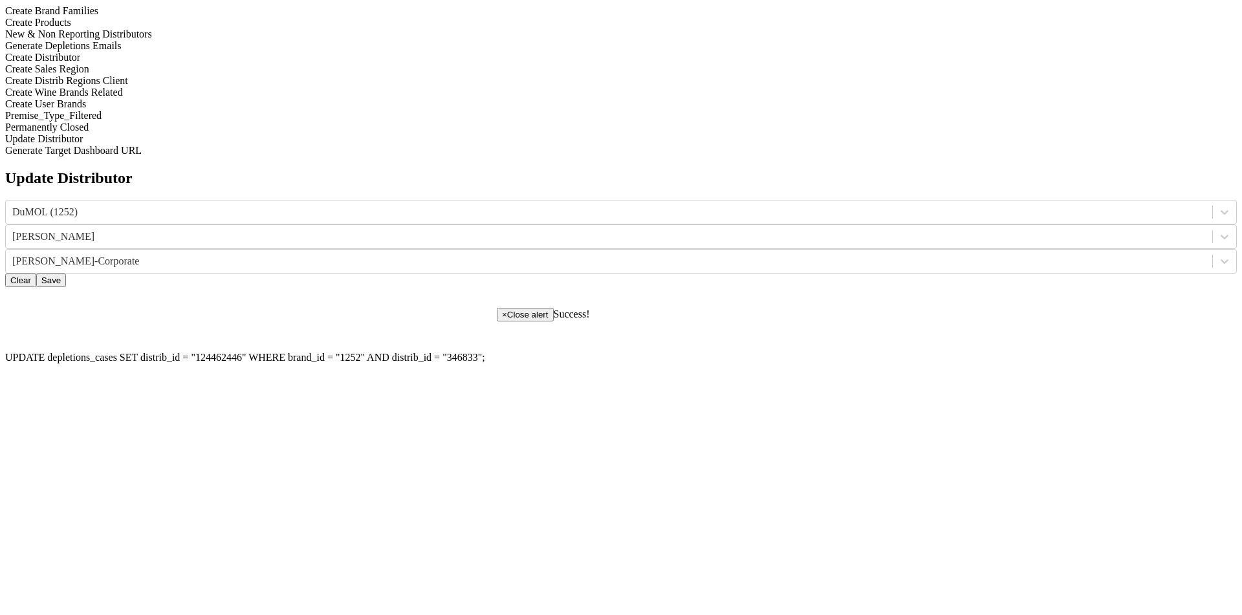
click at [485, 352] on label "UPDATE depletions_cases SET distrib_id = " 124462446 " WHERE brand_id = " 1252 …" at bounding box center [245, 357] width 480 height 11
click at [36, 274] on button "Clear" at bounding box center [20, 281] width 31 height 14
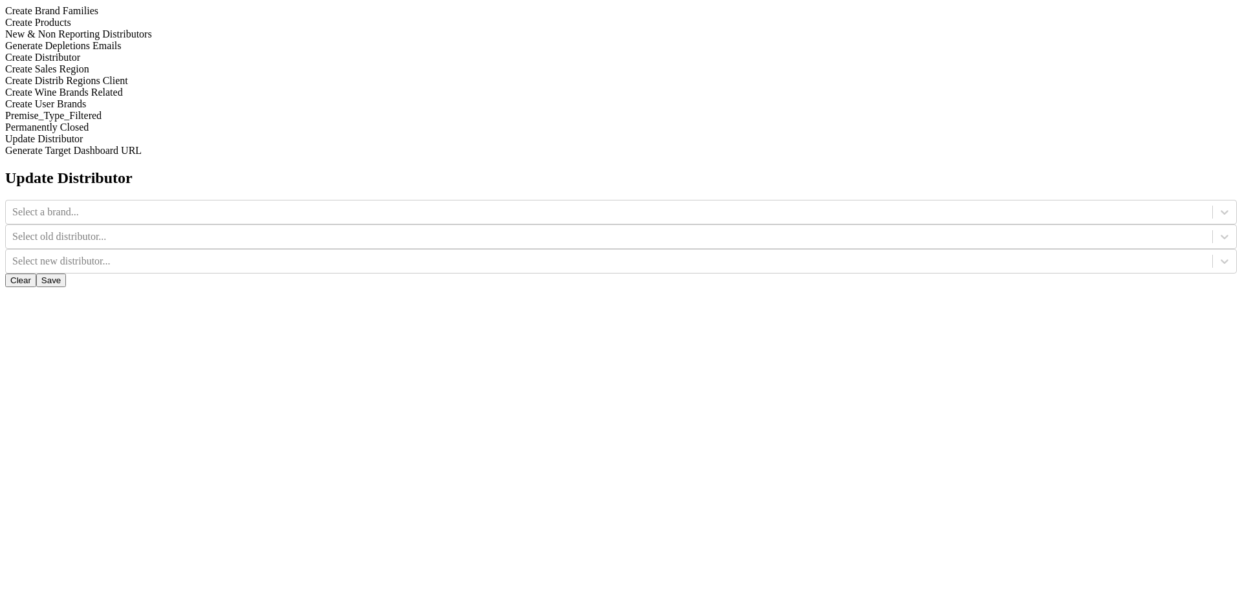
click at [753, 287] on div "Update Distributor Select a brand... Select old distributor... Select new distr…" at bounding box center [620, 228] width 1231 height 118
click at [753, 206] on icon at bounding box center [1224, 212] width 13 height 13
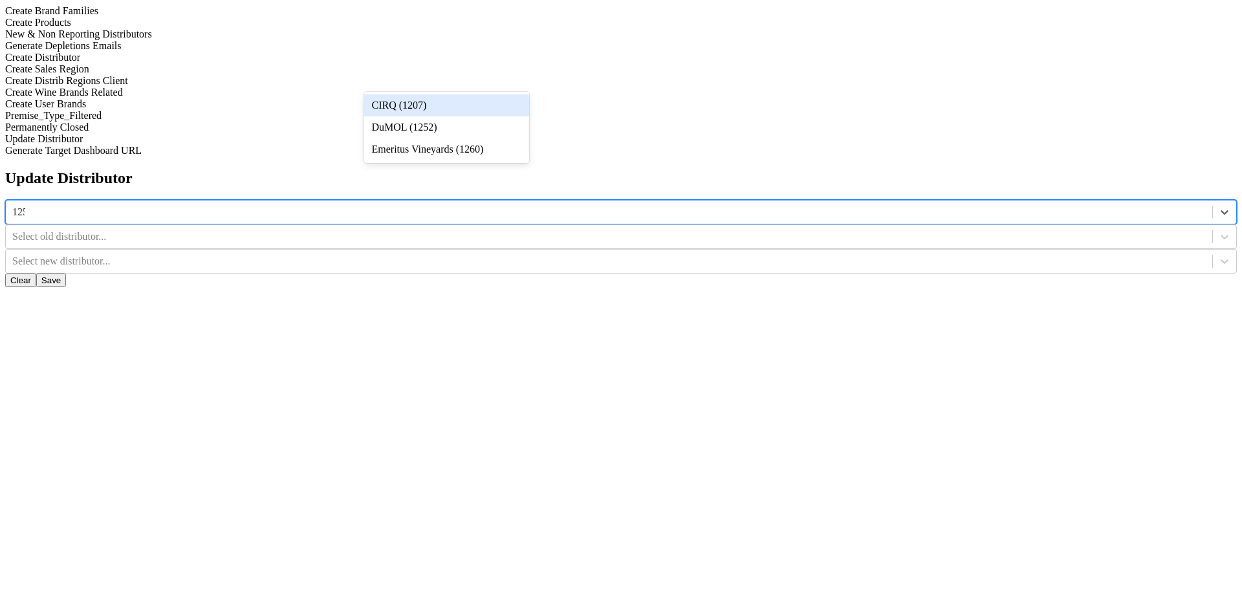
type input "1252"
click at [482, 105] on div "DuMOL (1252)" at bounding box center [446, 105] width 165 height 22
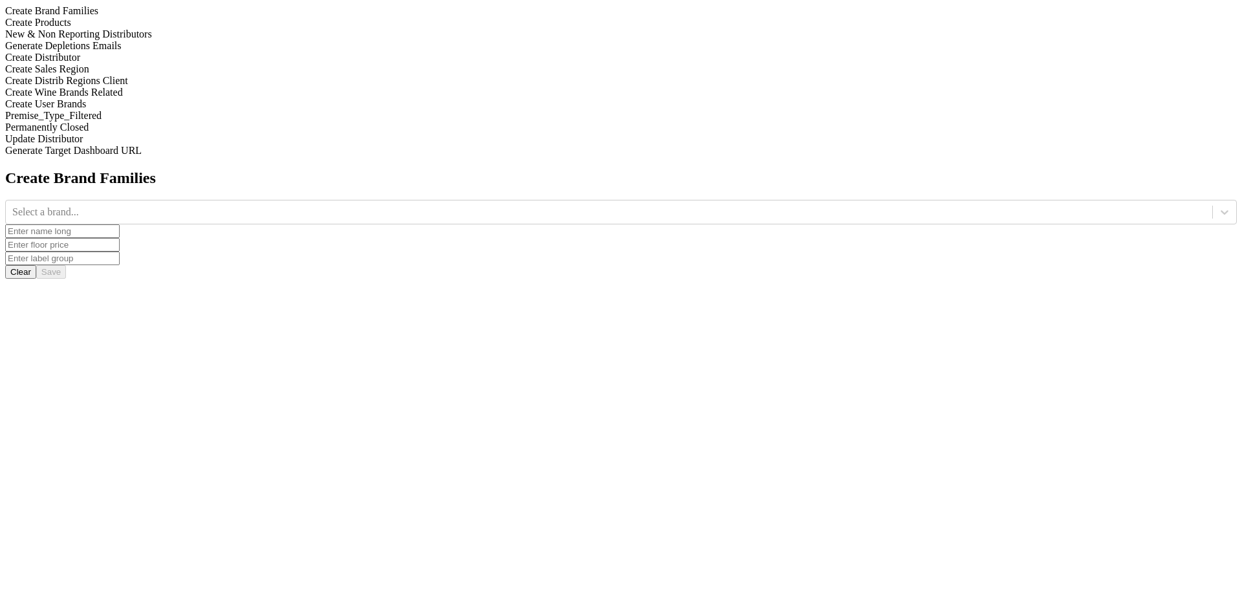
click at [171, 145] on div "Update Distributor" at bounding box center [620, 139] width 1231 height 12
click at [477, 205] on div at bounding box center [608, 212] width 1193 height 14
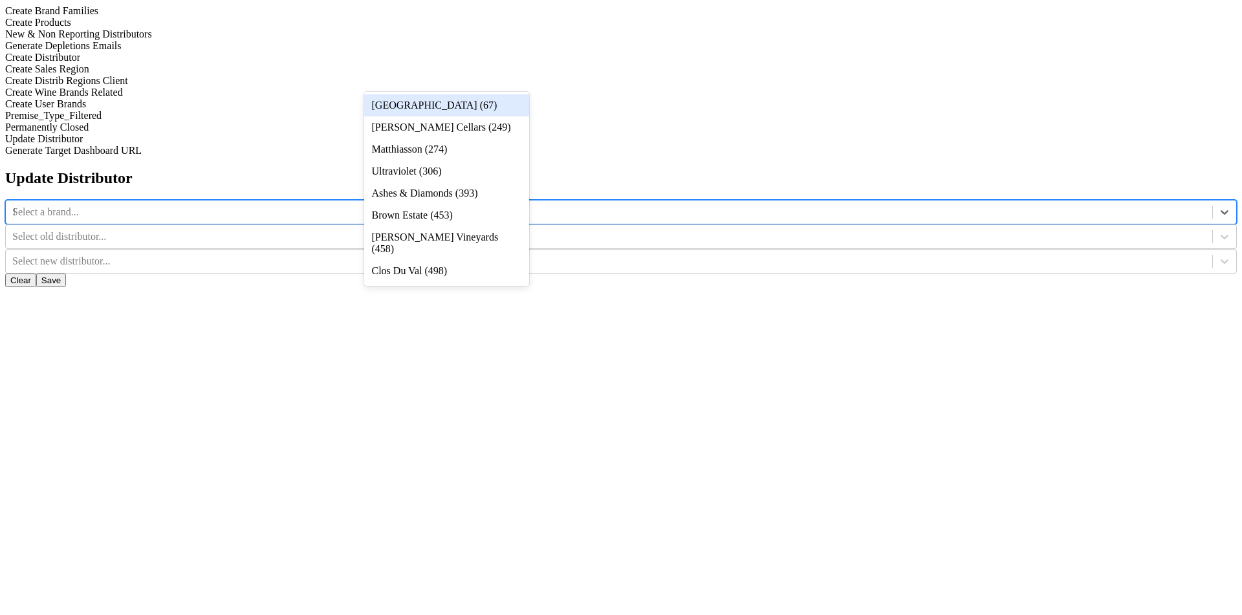
type input "12"
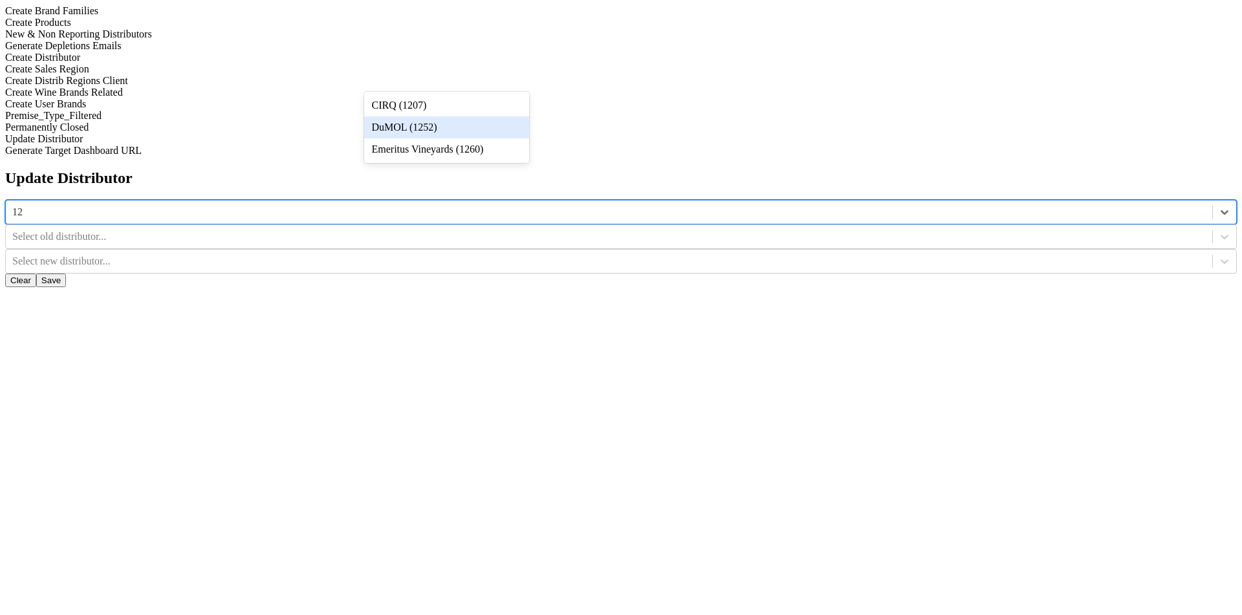
click at [483, 126] on div "DuMOL (1252)" at bounding box center [446, 127] width 165 height 22
click at [620, 230] on div at bounding box center [608, 237] width 1193 height 14
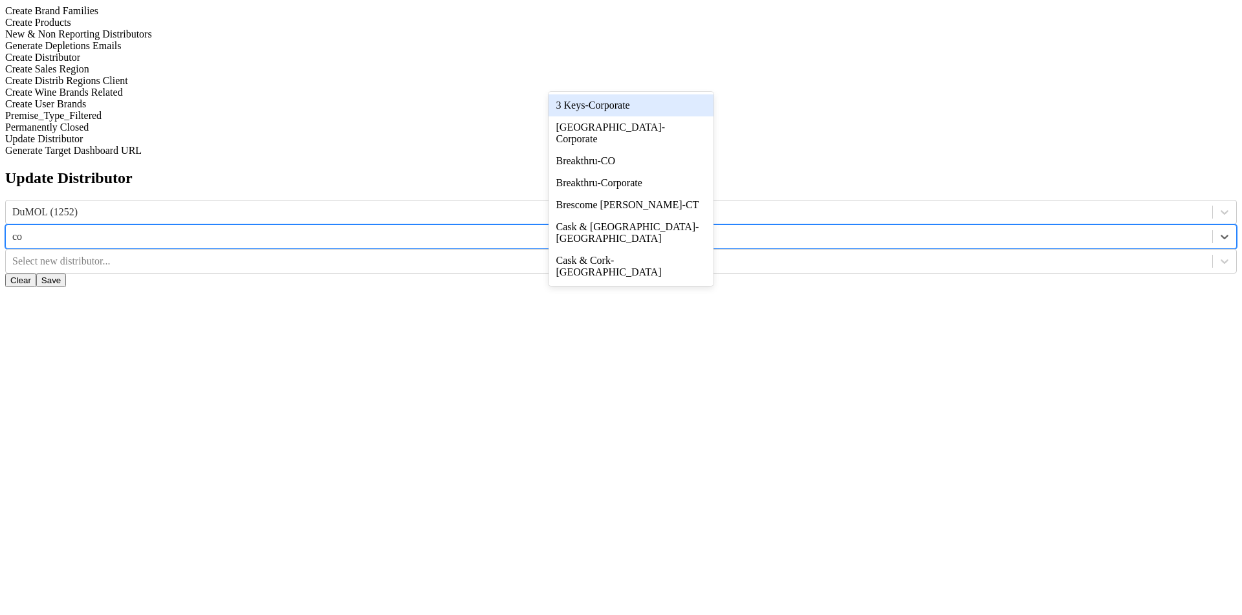
type input "cor"
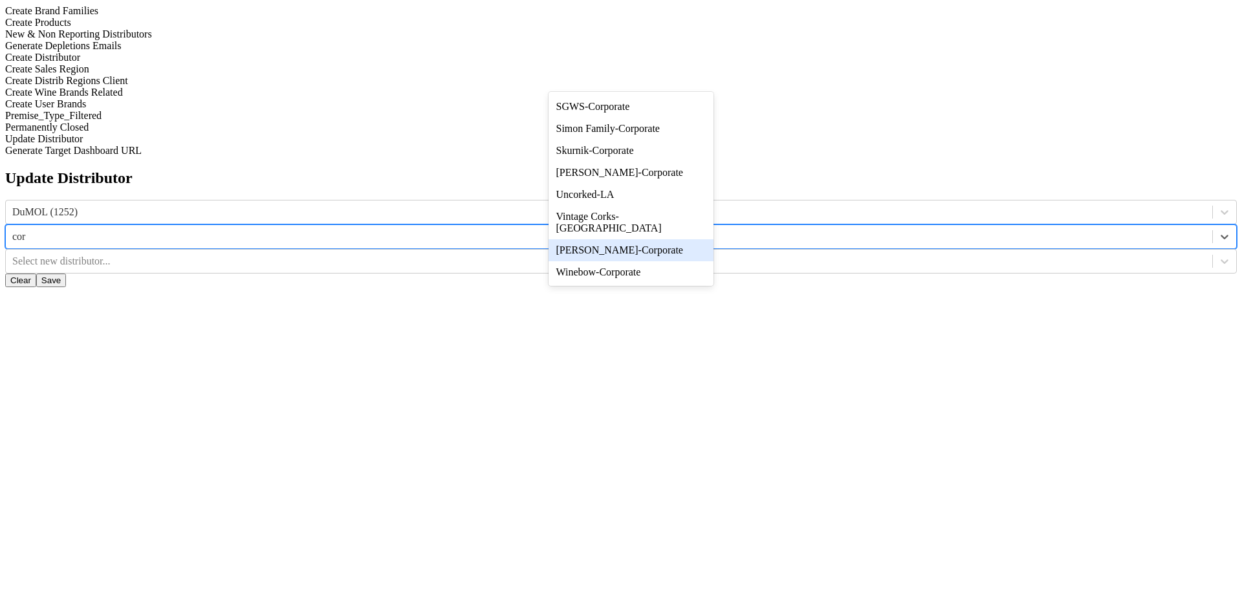
click at [645, 248] on div "[PERSON_NAME]-Corporate" at bounding box center [630, 250] width 165 height 22
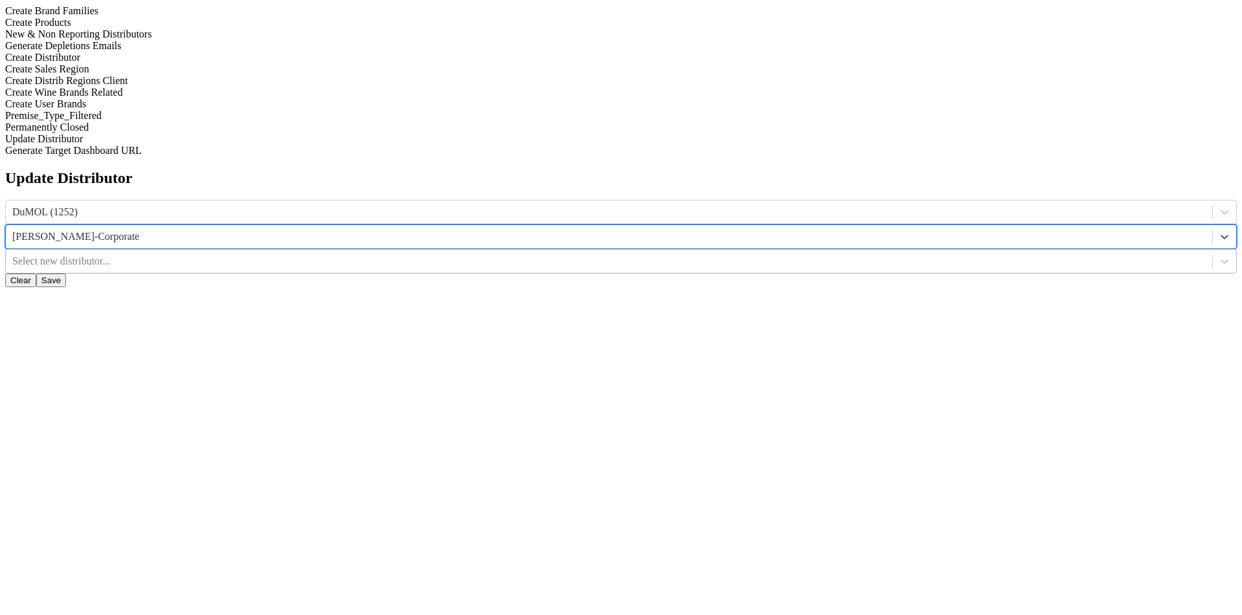
click at [825, 252] on div "Select new distributor..." at bounding box center [609, 261] width 1206 height 19
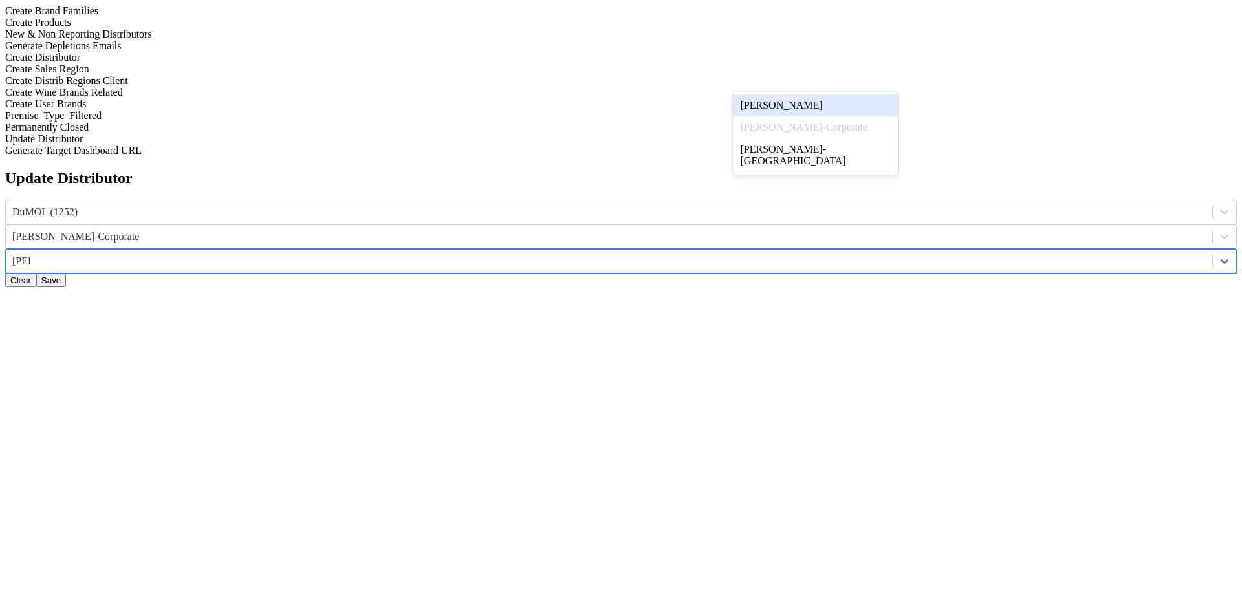
type input "[PERSON_NAME]"
click at [814, 109] on div "[PERSON_NAME]" at bounding box center [815, 105] width 165 height 22
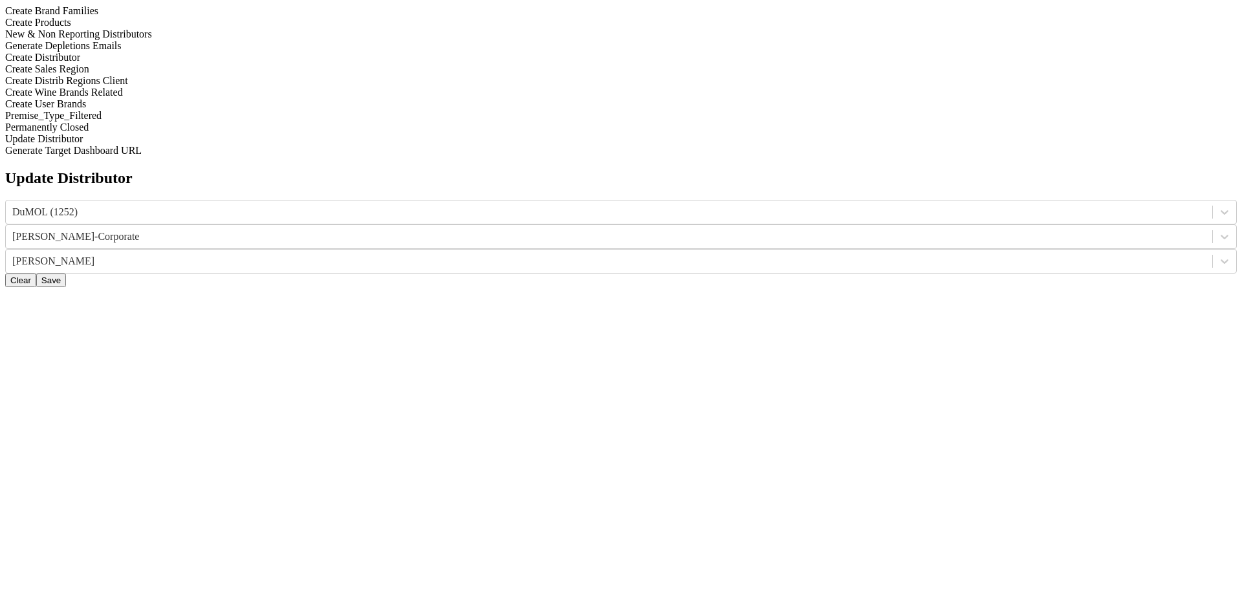
click at [66, 274] on button "Save" at bounding box center [51, 281] width 30 height 14
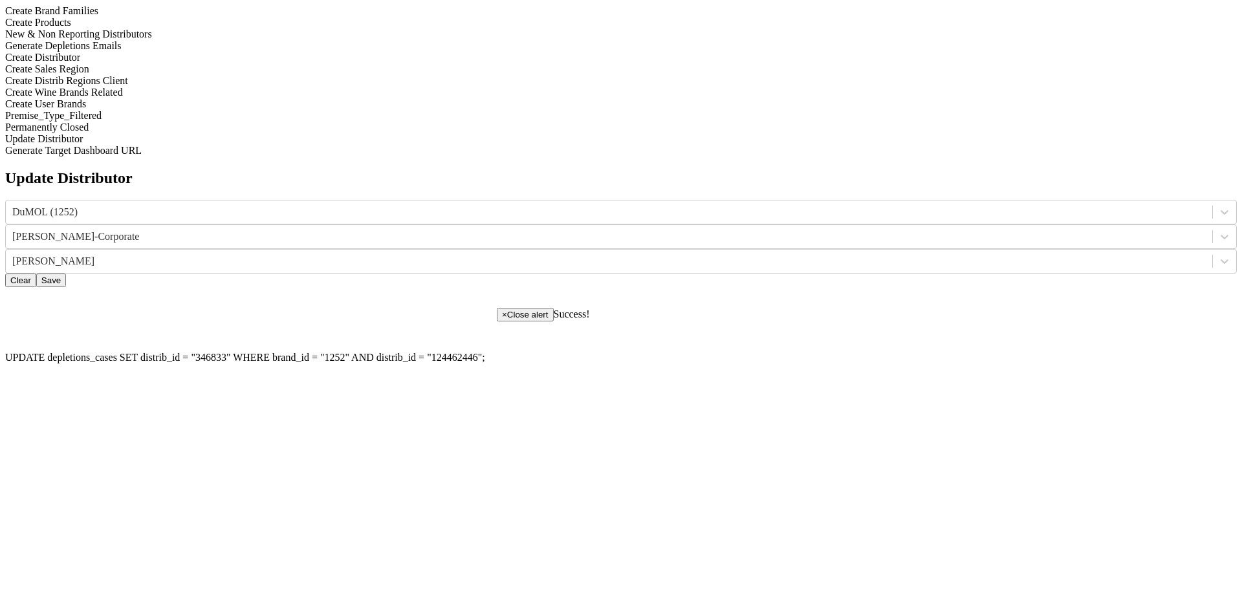
click at [485, 352] on label "UPDATE depletions_cases SET distrib_id = " 346833 " WHERE brand_id = " 1252 " A…" at bounding box center [245, 357] width 480 height 11
click at [36, 274] on button "Clear" at bounding box center [20, 281] width 31 height 14
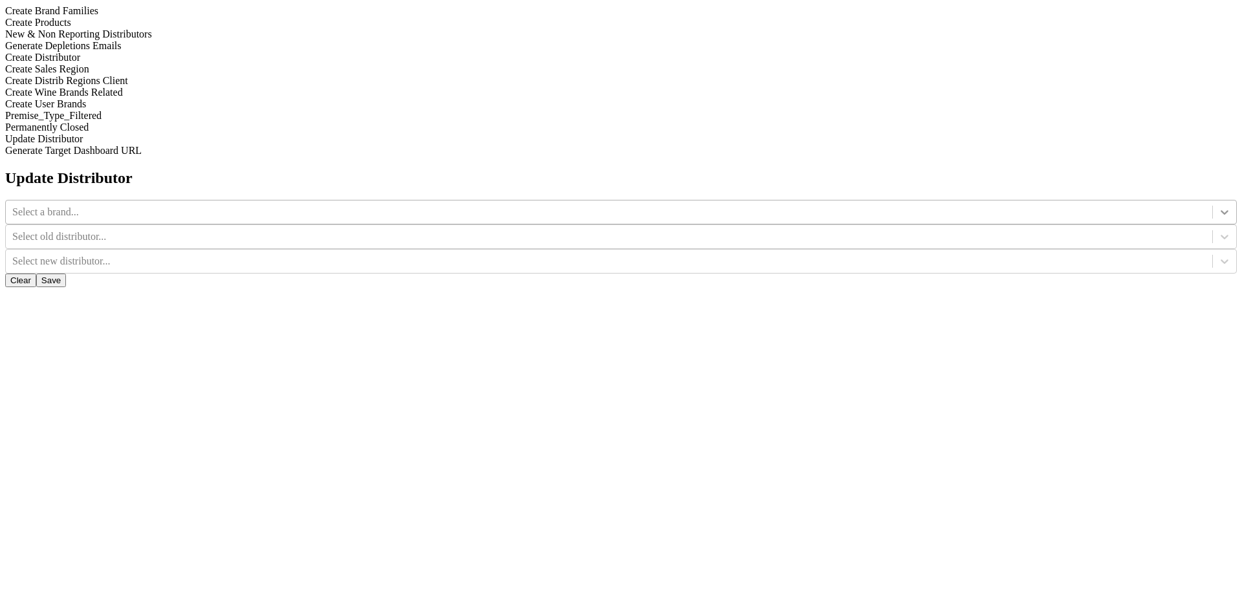
click at [1213, 200] on div at bounding box center [1224, 211] width 23 height 23
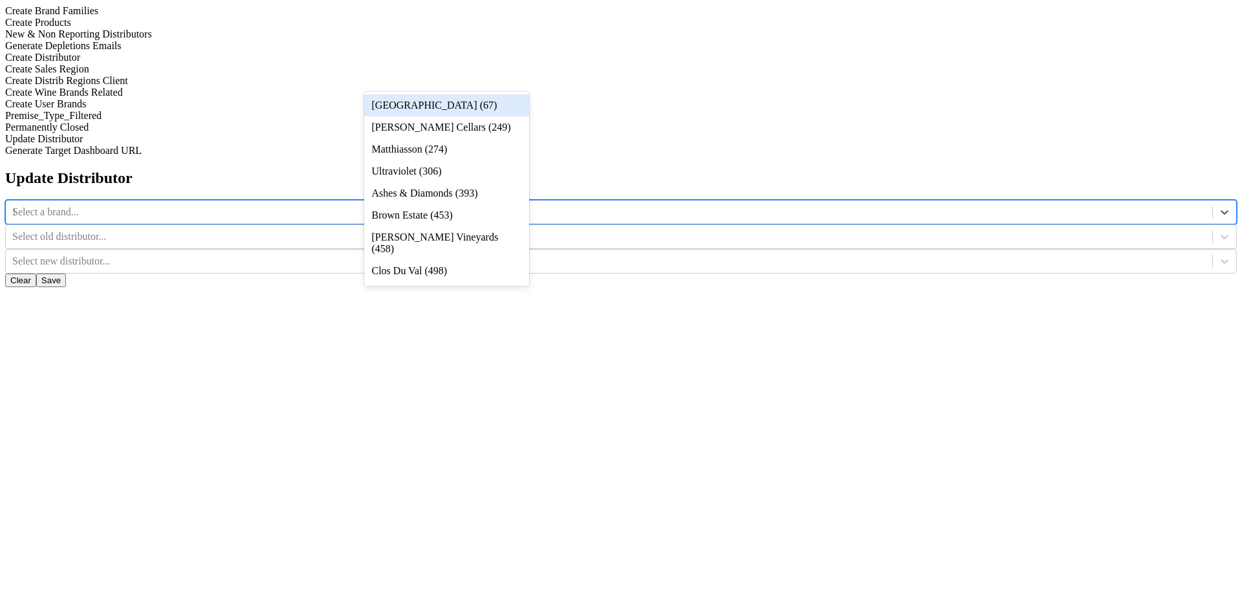
type input "12"
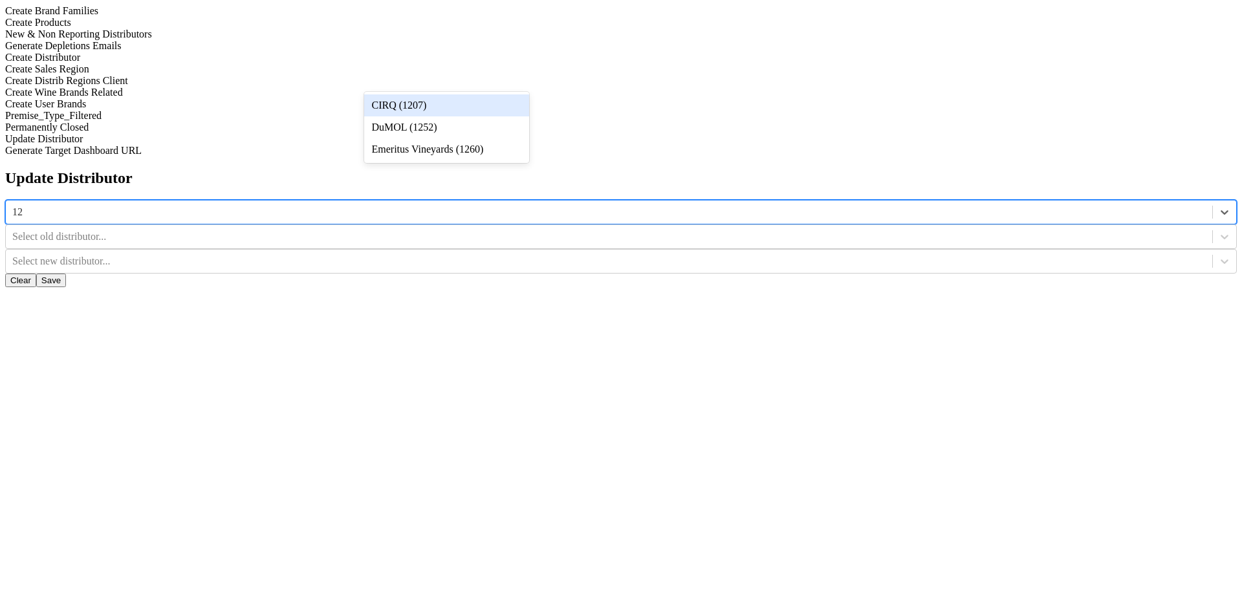
click at [484, 116] on div "CIRQ (1207)" at bounding box center [446, 105] width 165 height 22
click at [612, 230] on div at bounding box center [608, 237] width 1193 height 14
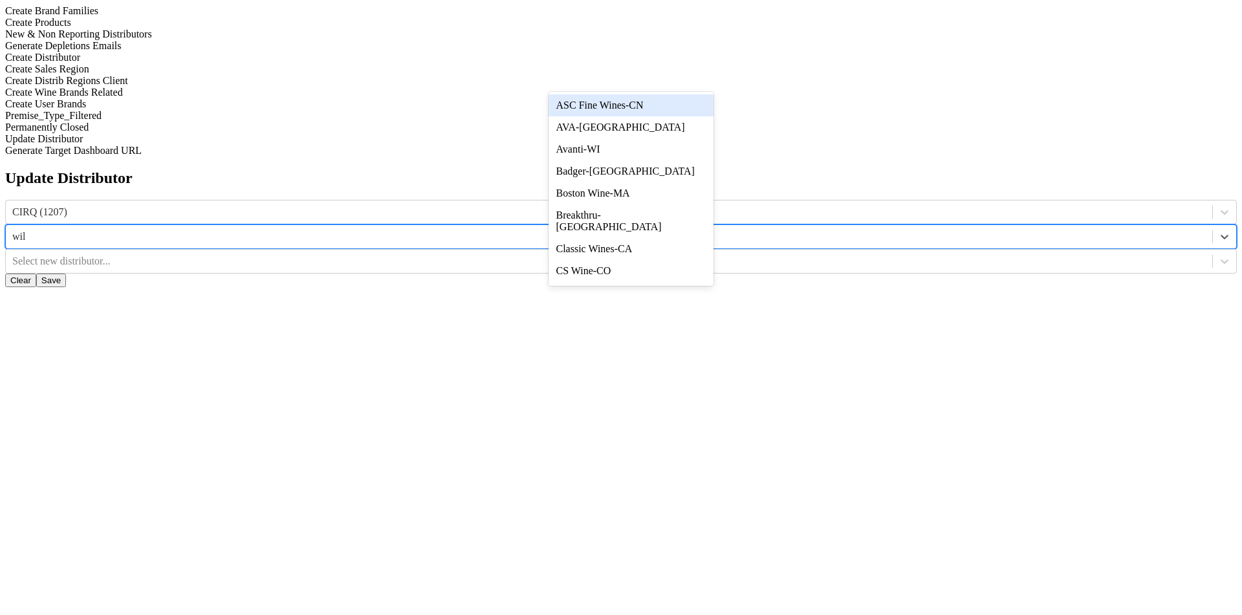
type input "wils"
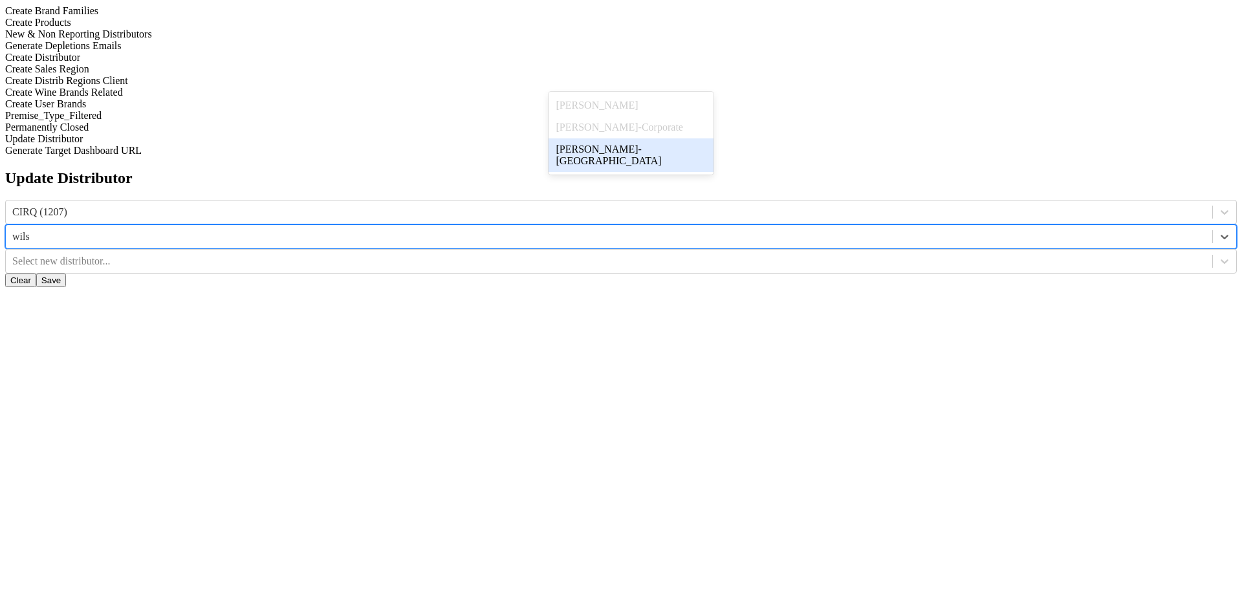
click at [620, 155] on div "[PERSON_NAME]-[GEOGRAPHIC_DATA]" at bounding box center [630, 155] width 165 height 34
click at [822, 254] on div at bounding box center [608, 261] width 1193 height 14
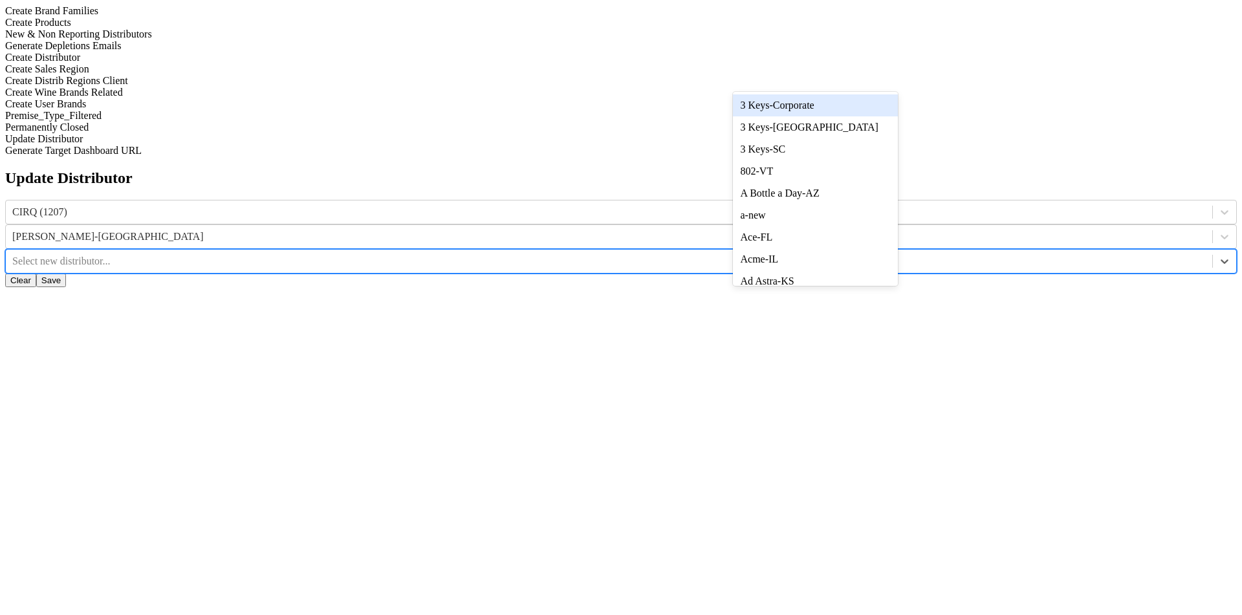
click at [826, 100] on div "3 Keys-Corporate" at bounding box center [815, 105] width 165 height 22
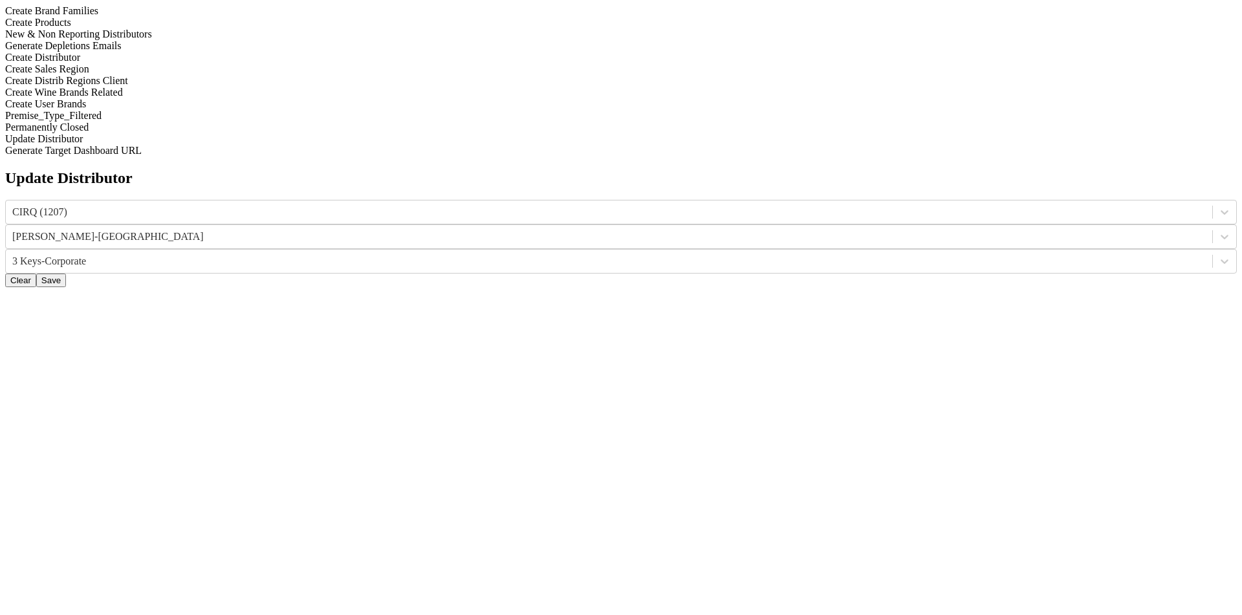
click at [66, 274] on button "Save" at bounding box center [51, 281] width 30 height 14
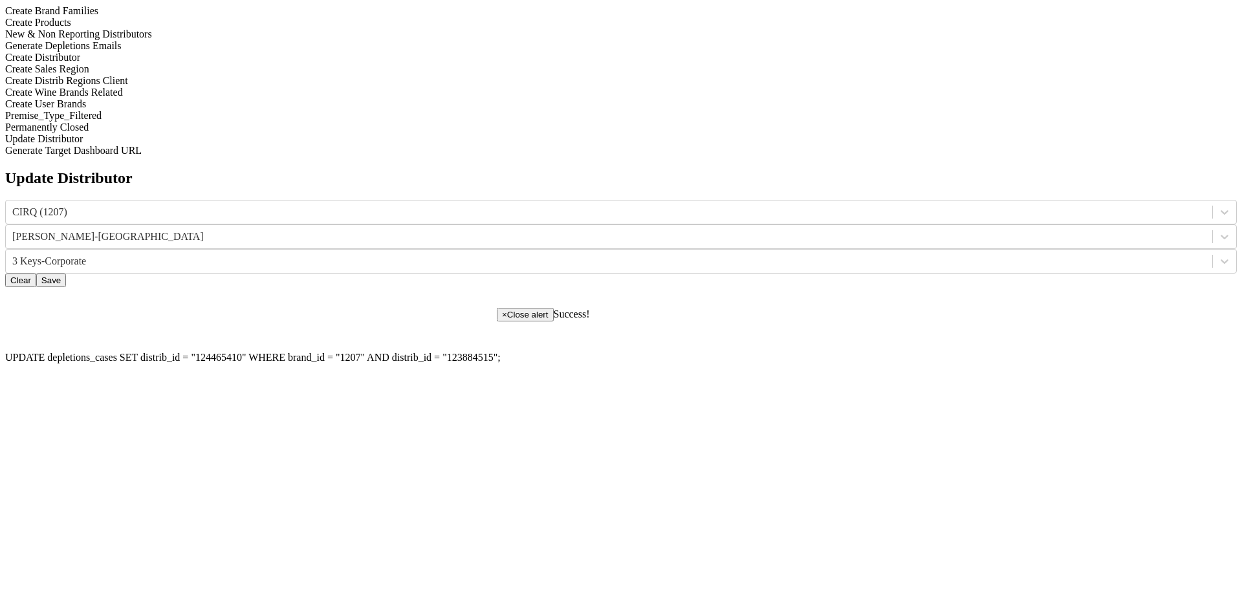
click at [66, 274] on button "Save" at bounding box center [51, 281] width 30 height 14
click at [501, 352] on label "UPDATE depletions_cases SET distrib_id = " 124465410 " WHERE brand_id = " 1207 …" at bounding box center [252, 357] width 495 height 11
